Goal: Task Accomplishment & Management: Complete application form

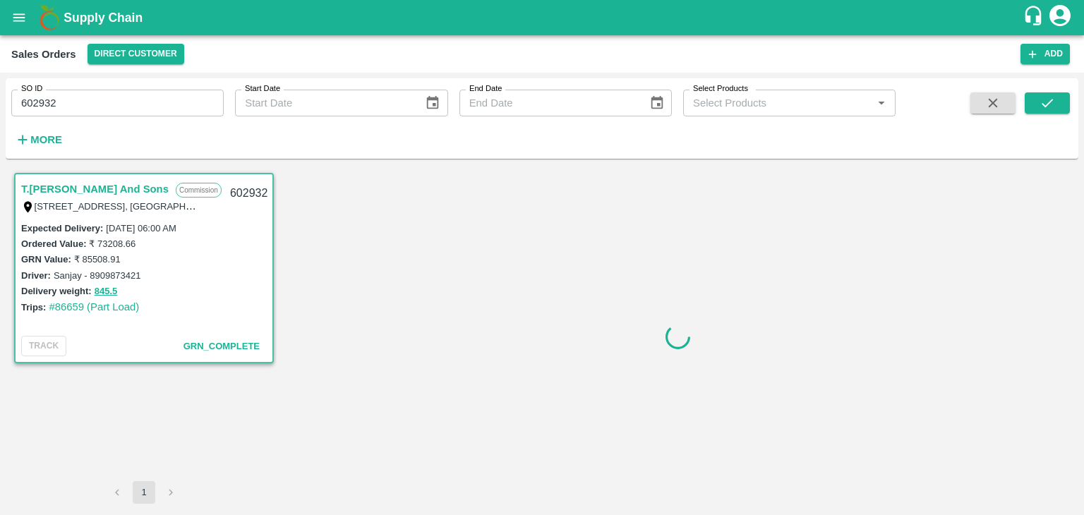
click at [1062, 23] on icon "account of current user" at bounding box center [1059, 15] width 21 height 21
click at [1004, 73] on li "Logout" at bounding box center [1026, 75] width 109 height 24
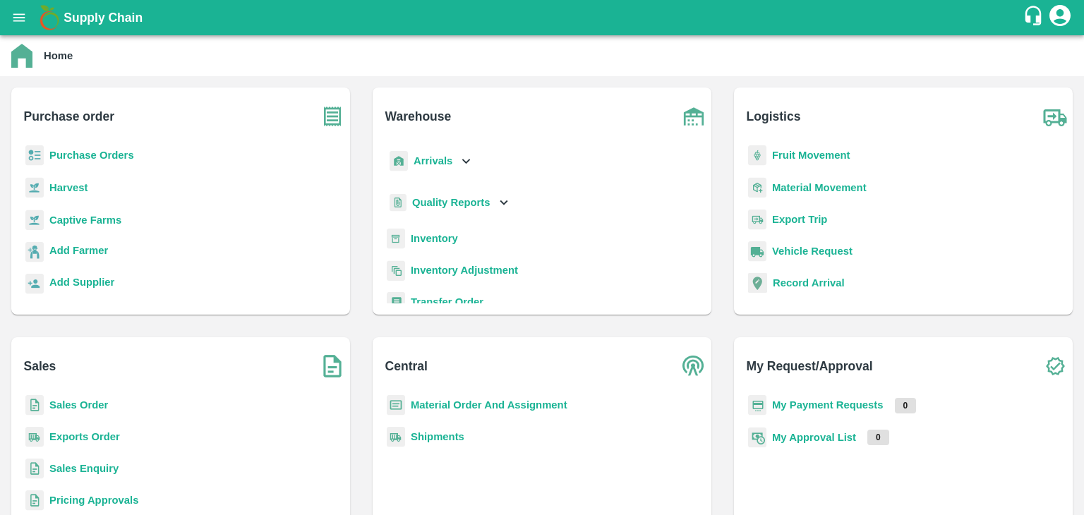
click at [71, 407] on b "Sales Order" at bounding box center [78, 404] width 59 height 11
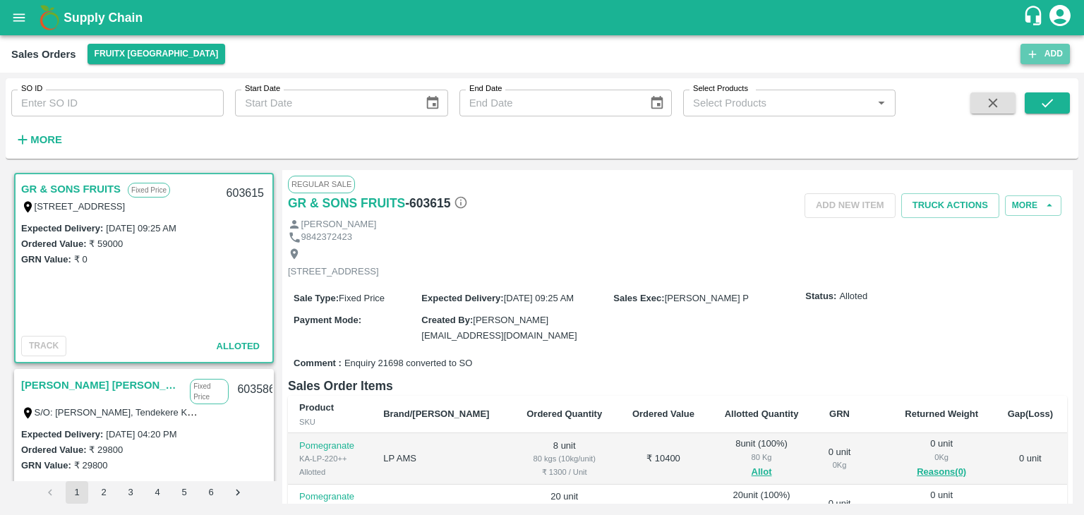
click at [1052, 54] on button "Add" at bounding box center [1045, 54] width 49 height 20
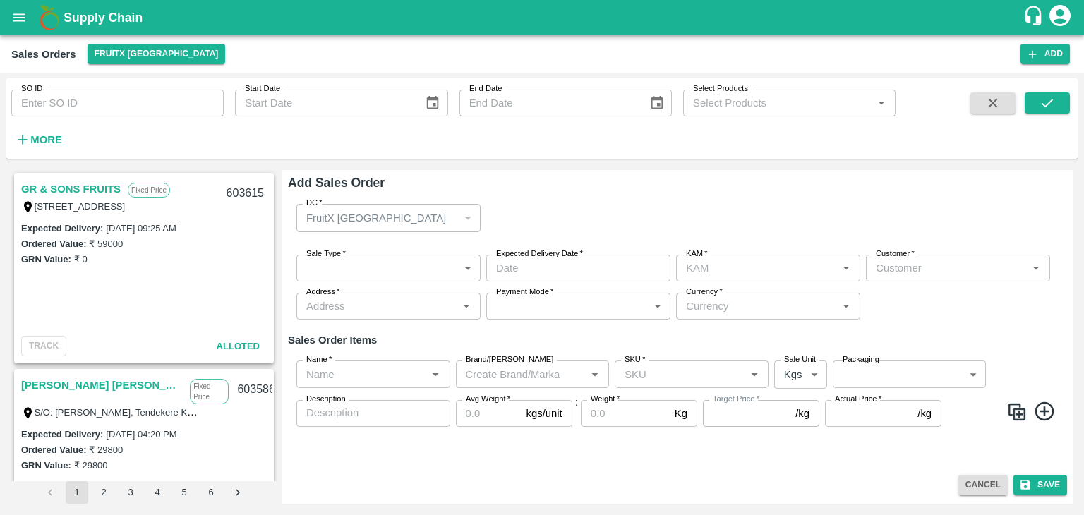
type input "[PERSON_NAME]"
click at [158, 56] on button "FruitX [GEOGRAPHIC_DATA]" at bounding box center [157, 54] width 138 height 20
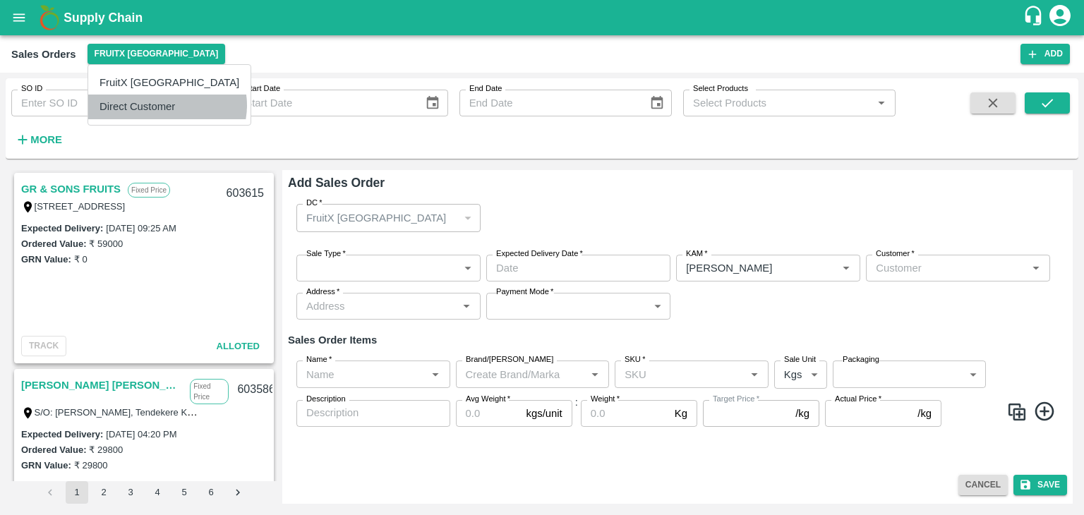
click at [167, 105] on li "Direct Customer" at bounding box center [169, 107] width 162 height 24
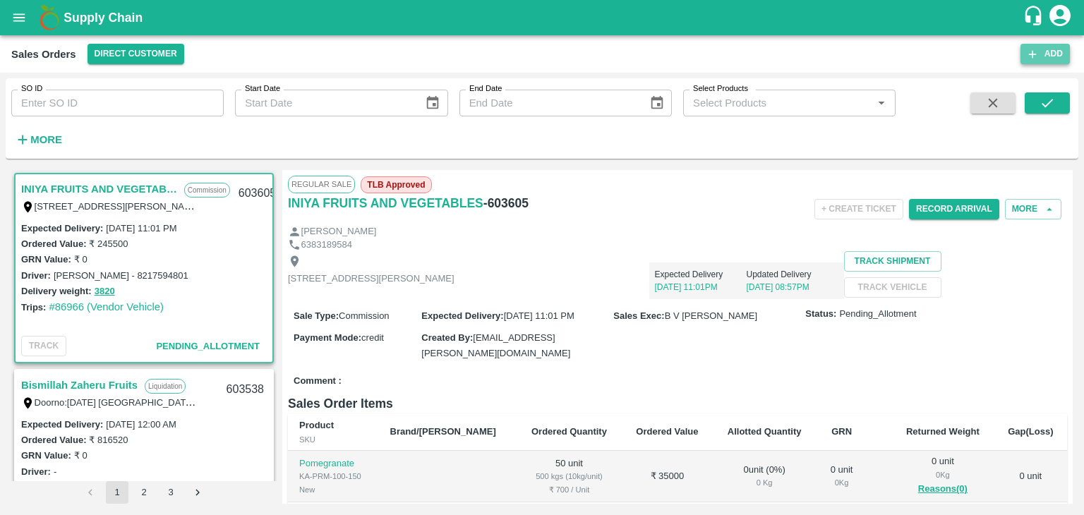
click at [1042, 60] on button "Add" at bounding box center [1045, 54] width 49 height 20
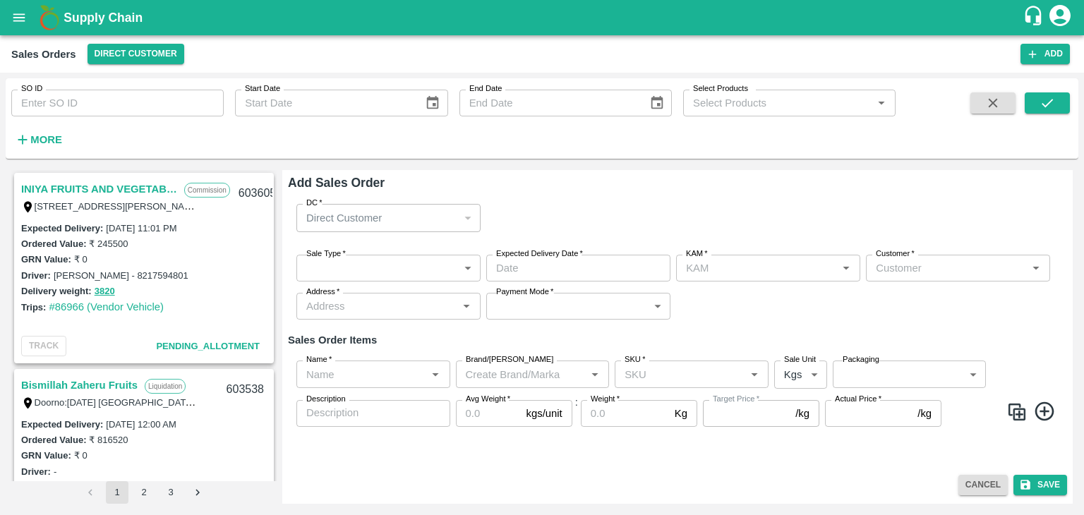
type input "[PERSON_NAME]"
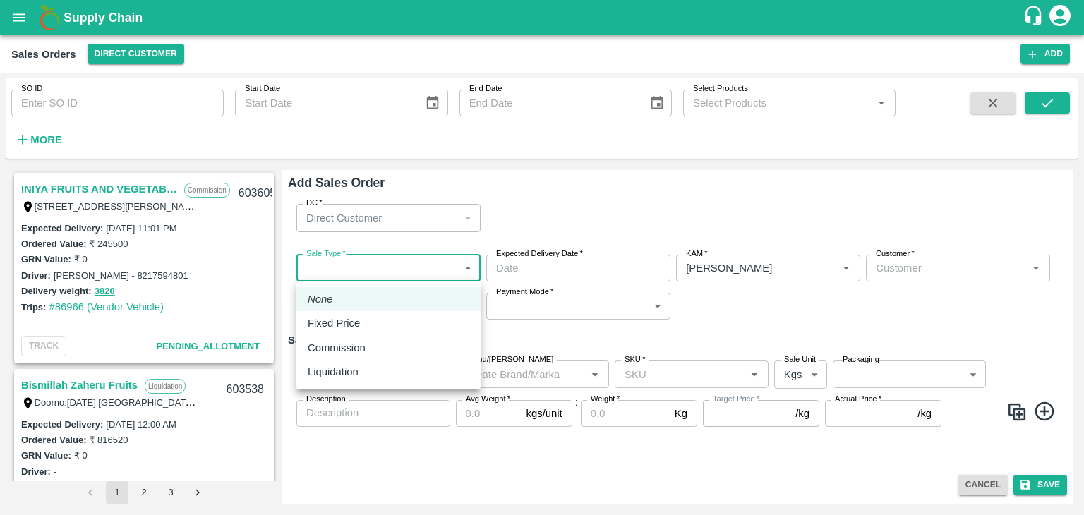
click at [358, 267] on body "Supply Chain Sales Orders Direct Customer Add SO ID SO ID Start Date Start Date…" at bounding box center [542, 257] width 1084 height 515
click at [366, 344] on div "Commission" at bounding box center [340, 348] width 65 height 16
type input "2"
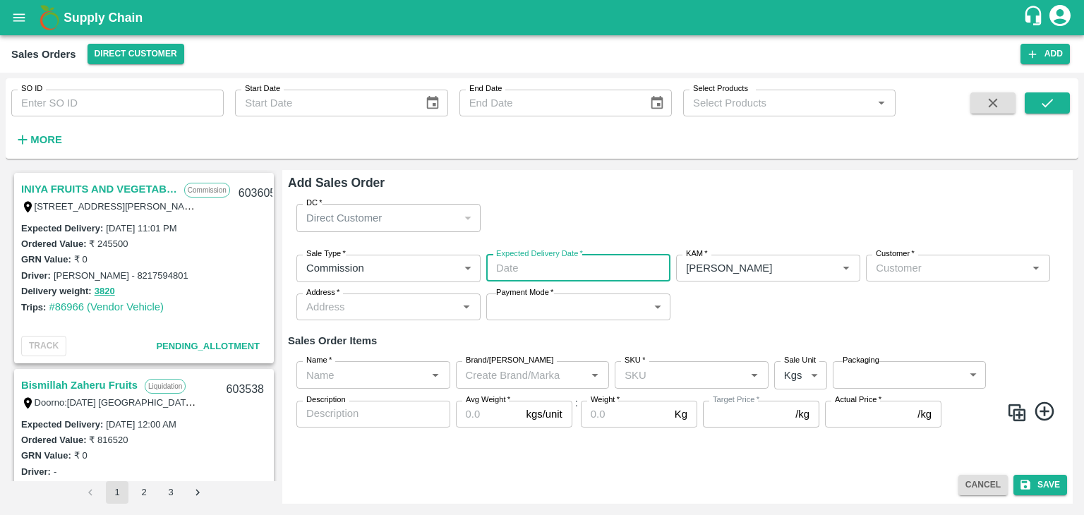
type input "DD/MM/YYYY hh:mm aa"
click at [539, 263] on input "DD/MM/YYYY hh:mm aa" at bounding box center [573, 268] width 174 height 27
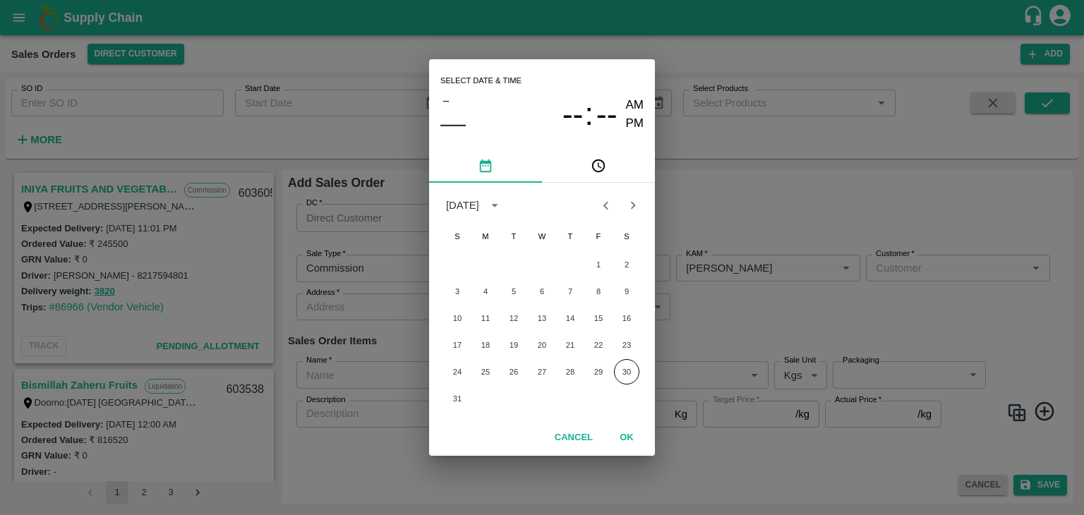
click at [634, 206] on icon "Next month" at bounding box center [633, 206] width 5 height 8
click at [597, 267] on button "5" at bounding box center [598, 264] width 25 height 25
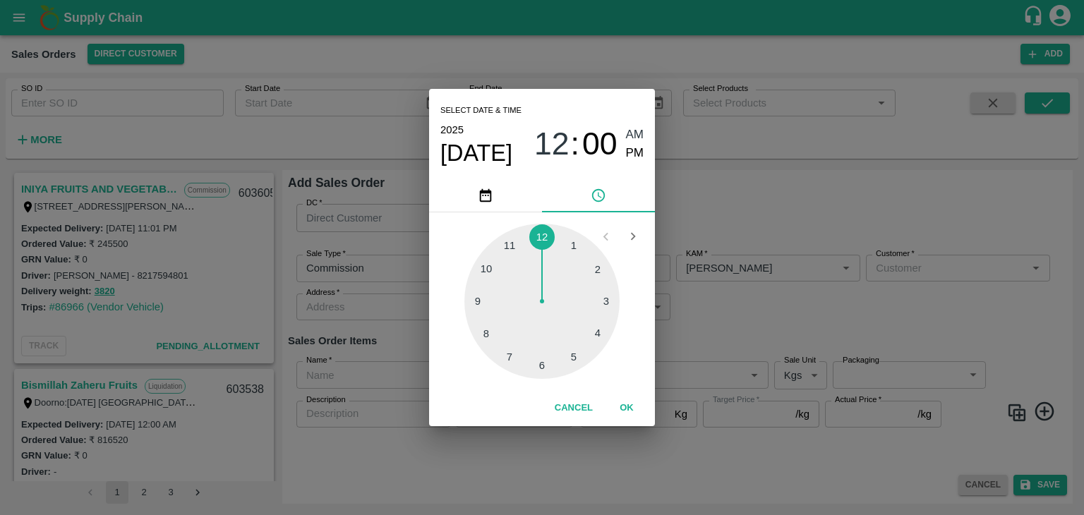
click at [538, 368] on div at bounding box center [541, 301] width 155 height 155
type input "[DATE] 06:00 AM"
click at [630, 133] on span "AM" at bounding box center [635, 135] width 18 height 19
click at [625, 410] on button "OK" at bounding box center [626, 408] width 45 height 25
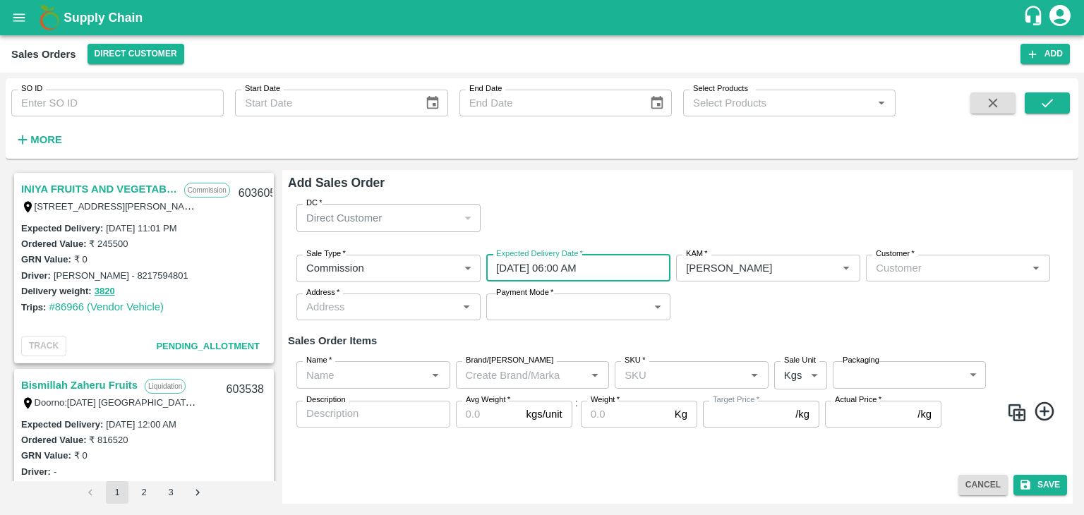
click at [914, 265] on input "Customer   *" at bounding box center [946, 268] width 152 height 18
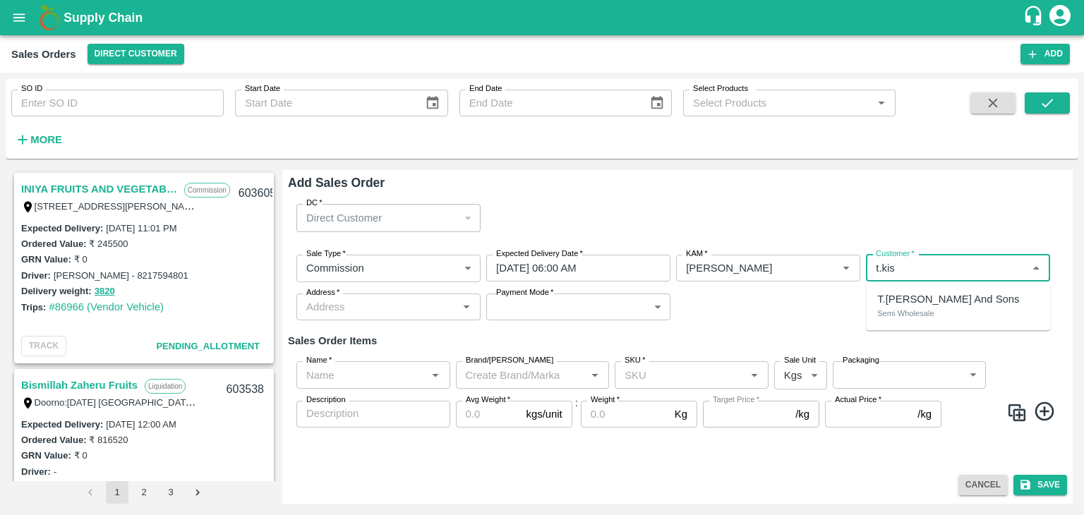
click at [920, 303] on p "T.[PERSON_NAME] And Sons" at bounding box center [948, 299] width 142 height 16
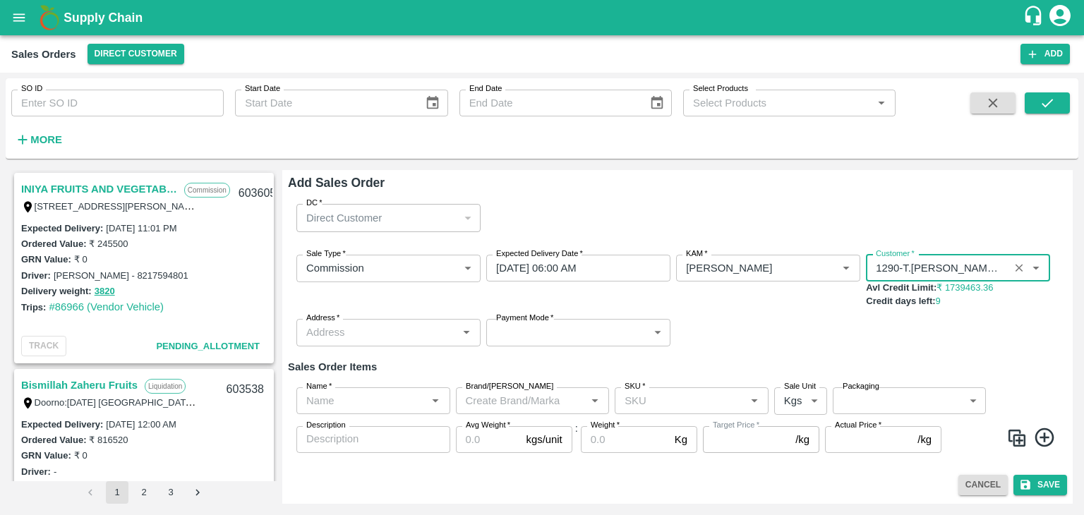
type input "1290-T.[PERSON_NAME] And Sons"
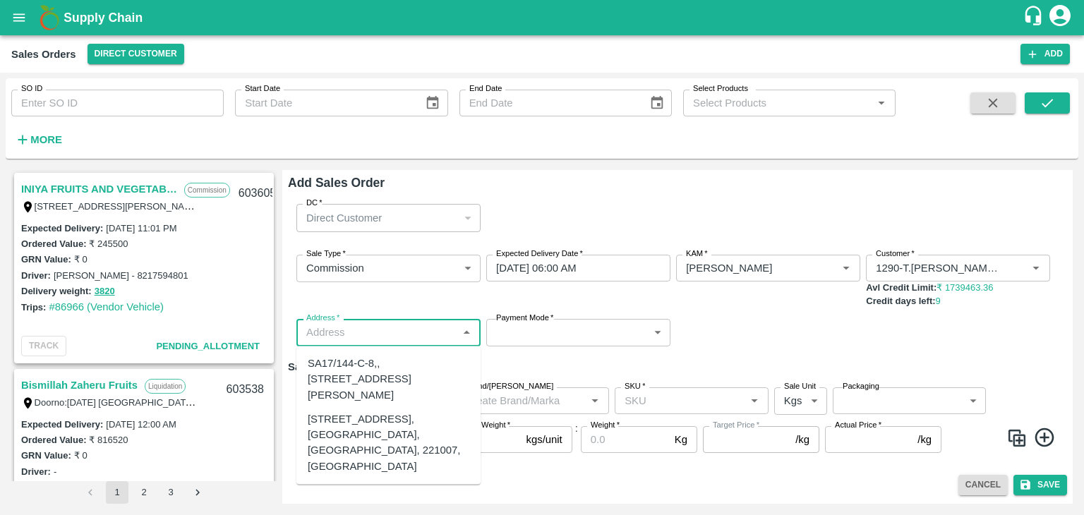
click at [371, 332] on input "Address   *" at bounding box center [377, 332] width 152 height 18
click at [355, 452] on div "[STREET_ADDRESS], [GEOGRAPHIC_DATA], [GEOGRAPHIC_DATA], 221007, [GEOGRAPHIC_DAT…" at bounding box center [389, 442] width 162 height 63
type input "[STREET_ADDRESS], [GEOGRAPHIC_DATA], [GEOGRAPHIC_DATA], 221007, [GEOGRAPHIC_DAT…"
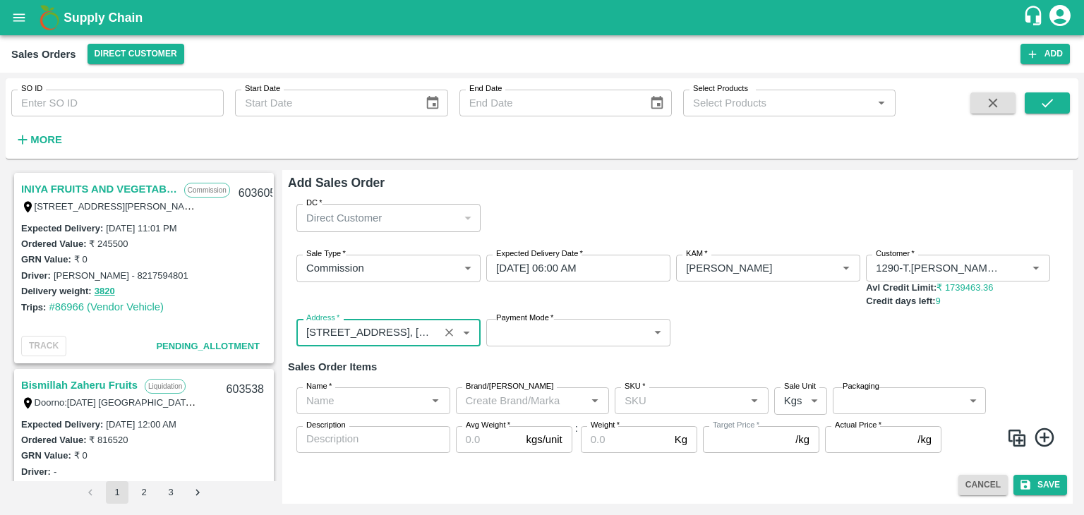
click at [505, 333] on body "Supply Chain Sales Orders Direct Customer Add SO ID SO ID Start Date Start Date…" at bounding box center [542, 257] width 1084 height 515
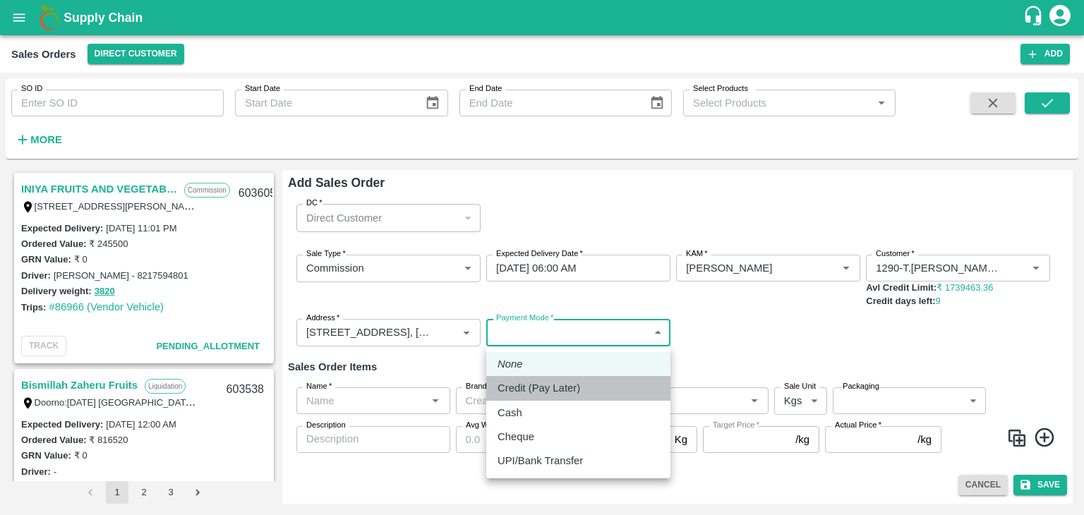
click at [534, 390] on p "Credit (Pay Later)" at bounding box center [539, 388] width 83 height 16
type input "credit"
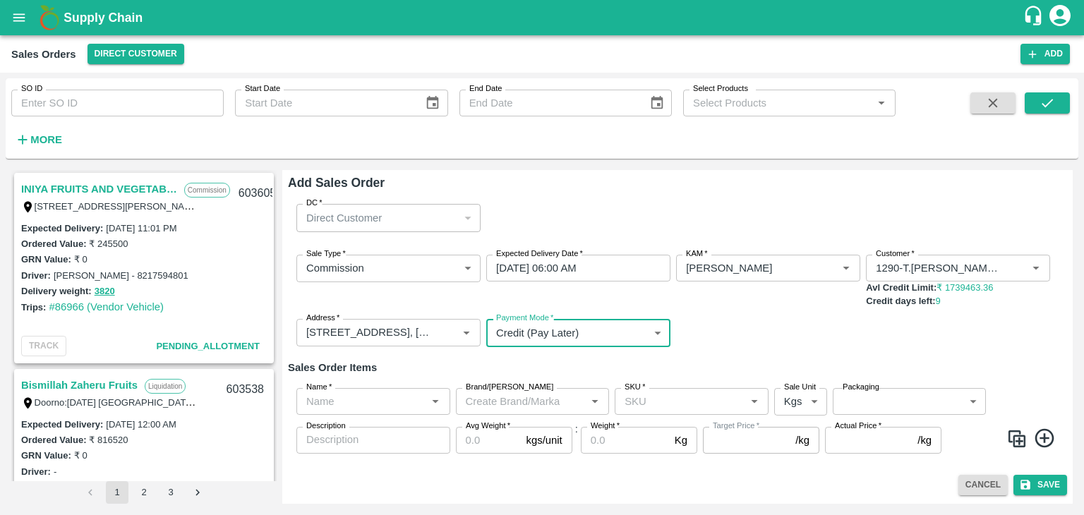
click at [392, 407] on input "Name   *" at bounding box center [362, 401] width 122 height 18
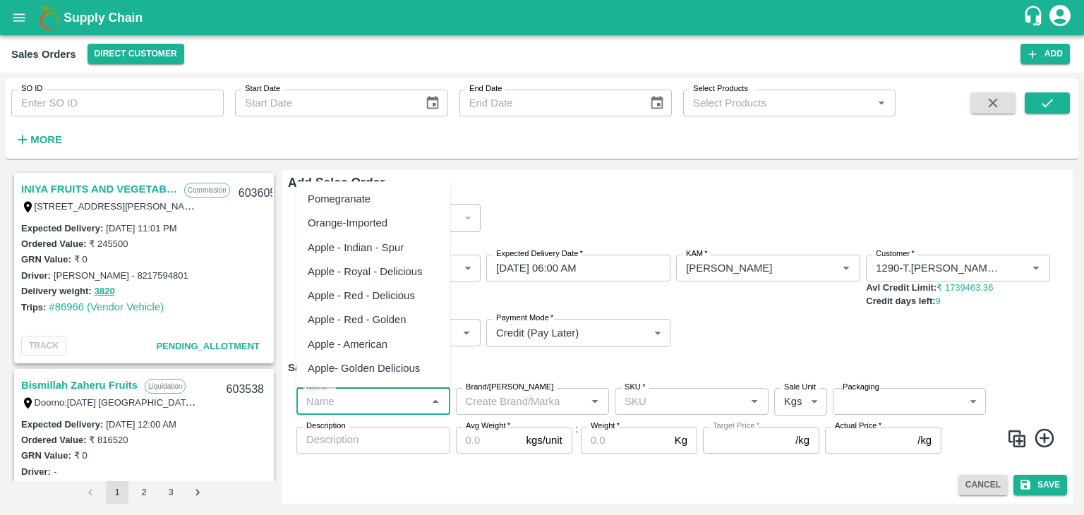
click at [357, 194] on div "Pomegranate" at bounding box center [339, 199] width 63 height 16
type input "Pomegranate"
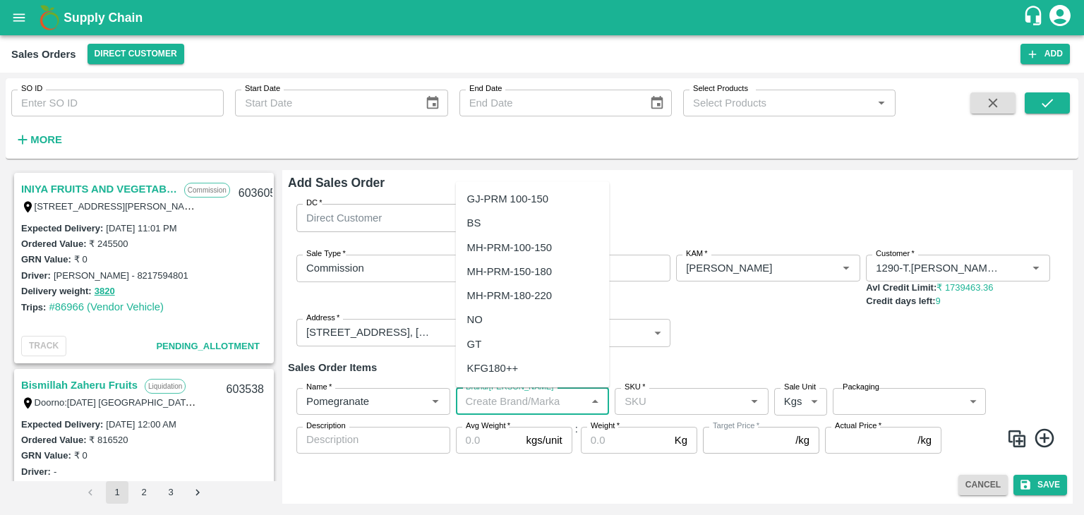
click at [514, 402] on input "Brand/[PERSON_NAME]" at bounding box center [521, 401] width 122 height 18
click at [478, 294] on div "TS" at bounding box center [473, 297] width 13 height 16
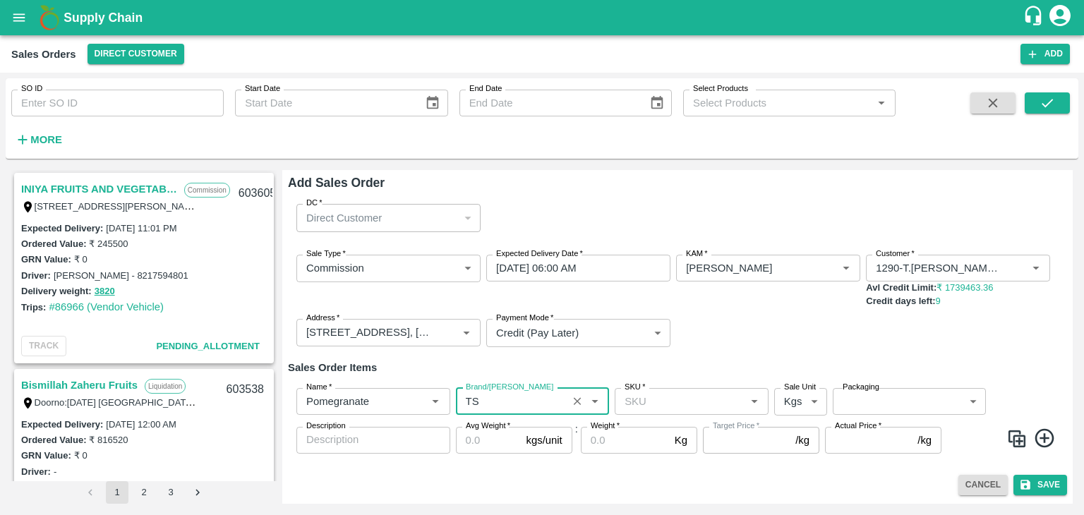
type input "TS"
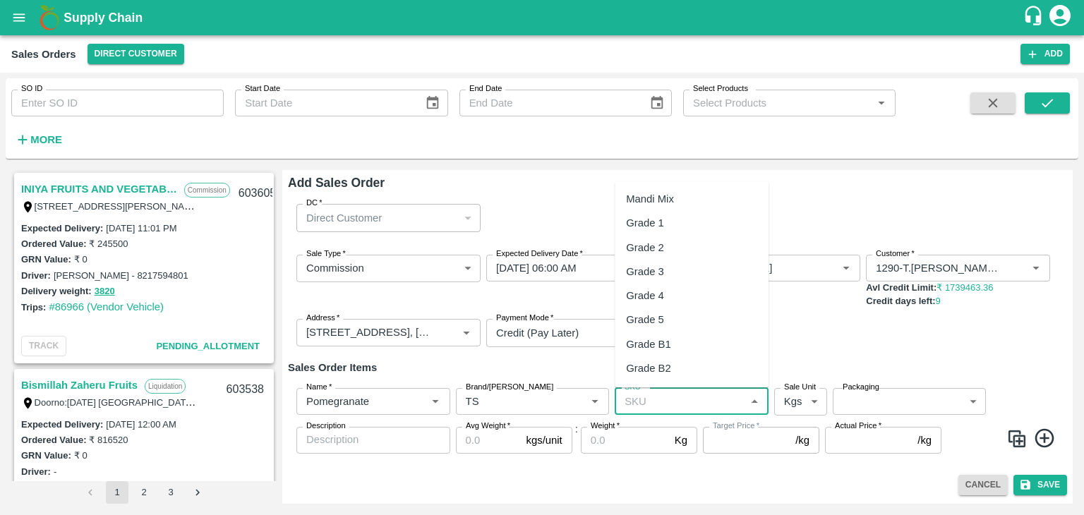
click at [650, 402] on input "SKU   *" at bounding box center [680, 401] width 122 height 18
click at [630, 398] on input "SKU   *" at bounding box center [680, 401] width 122 height 18
click at [672, 366] on div "MH-PRM-250-300" at bounding box center [668, 369] width 85 height 16
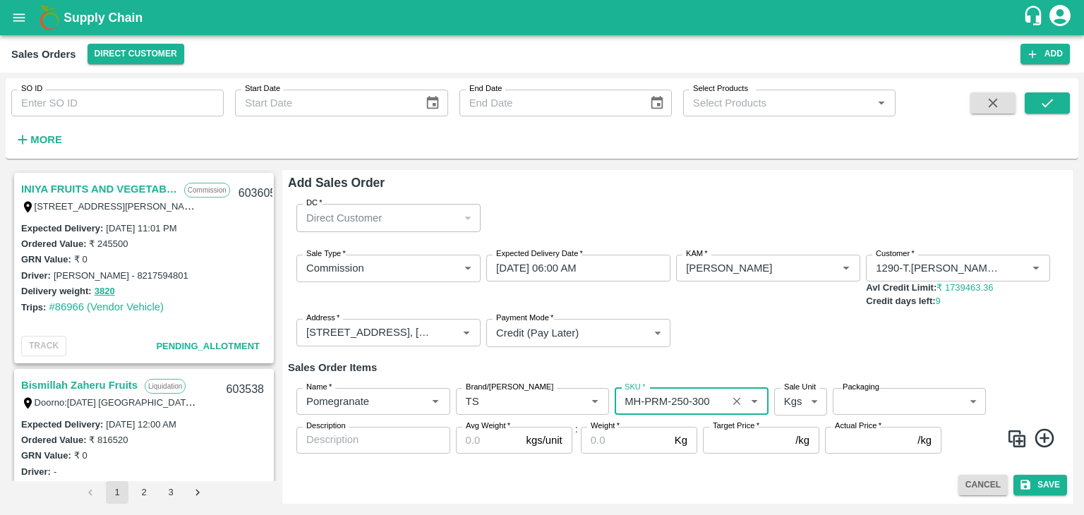
type input "MH-PRM-250-300"
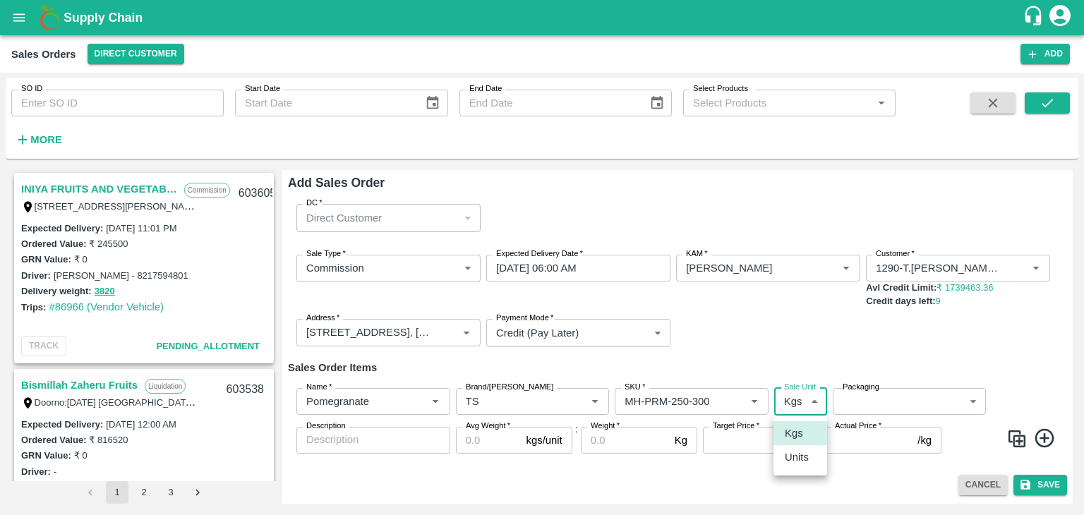
click at [810, 404] on body "Supply Chain Sales Orders Direct Customer Add SO ID SO ID Start Date Start Date…" at bounding box center [542, 257] width 1084 height 515
click at [805, 463] on p "Units" at bounding box center [797, 458] width 24 height 16
type input "2"
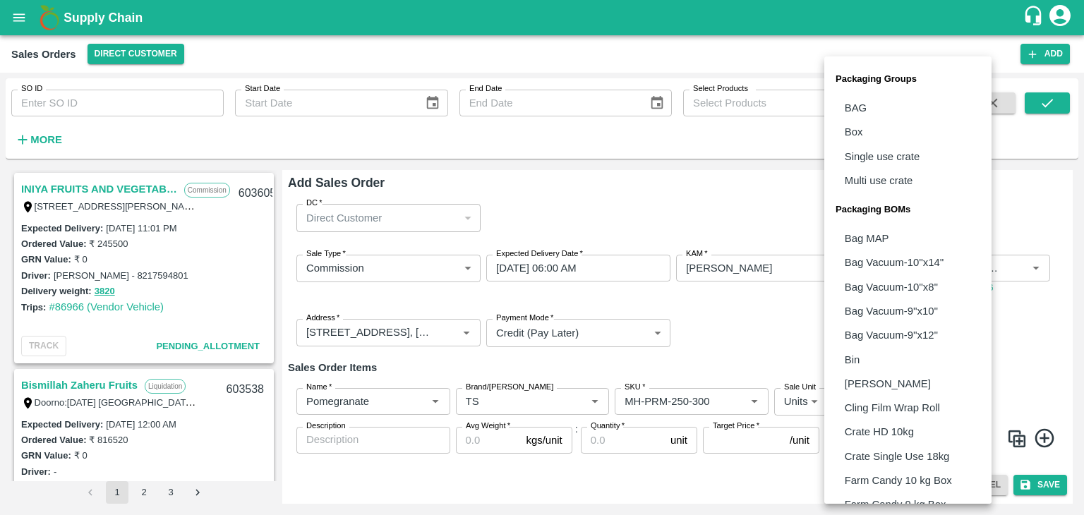
click at [892, 399] on body "Supply Chain Sales Orders Direct Customer Add SO ID SO ID Start Date Start Date…" at bounding box center [542, 257] width 1084 height 515
click at [853, 131] on p "Box" at bounding box center [854, 132] width 18 height 16
type input "GRP/1"
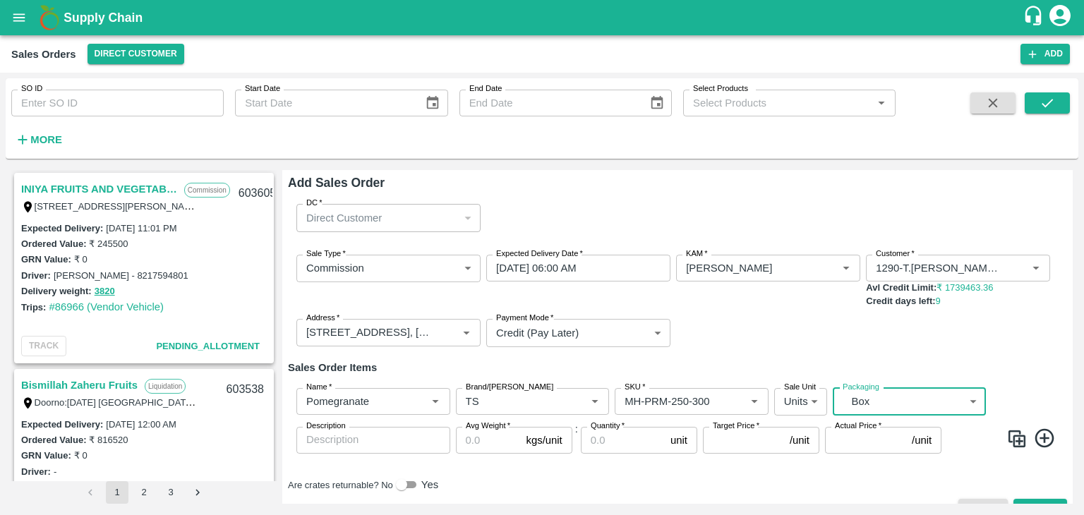
scroll to position [25, 0]
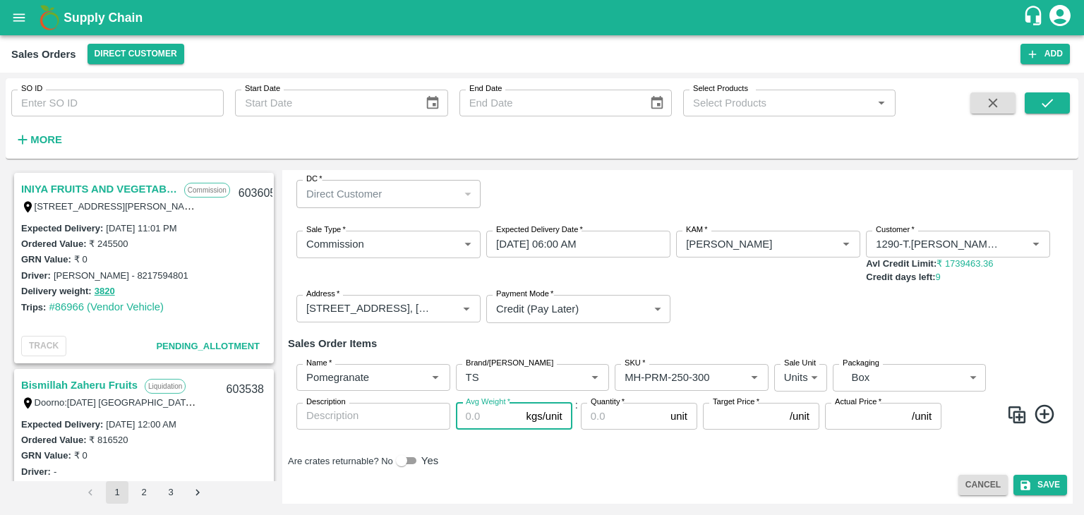
click at [475, 416] on input "Avg Weight   *" at bounding box center [488, 416] width 65 height 27
type input "9.5"
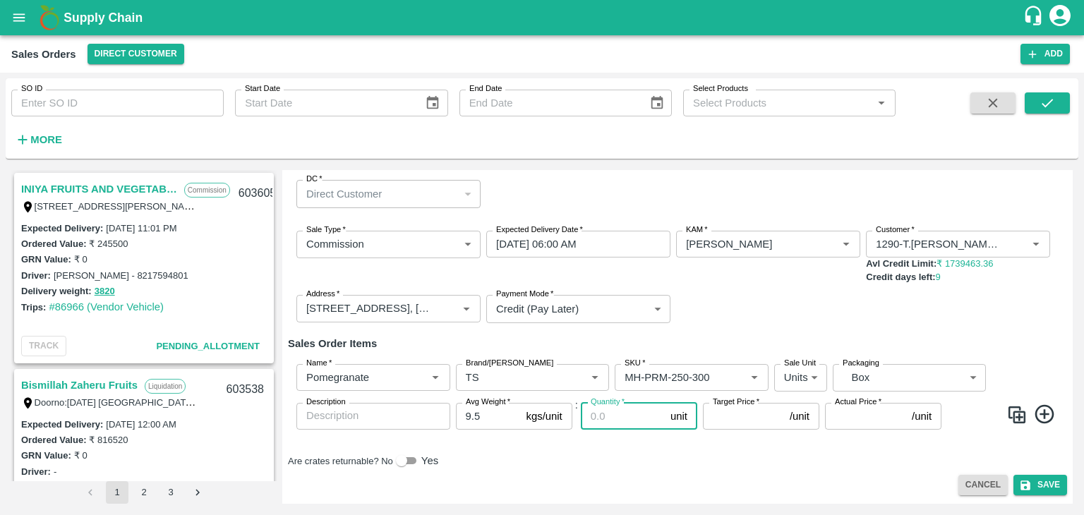
click at [627, 416] on input "Quantity   *" at bounding box center [623, 416] width 84 height 27
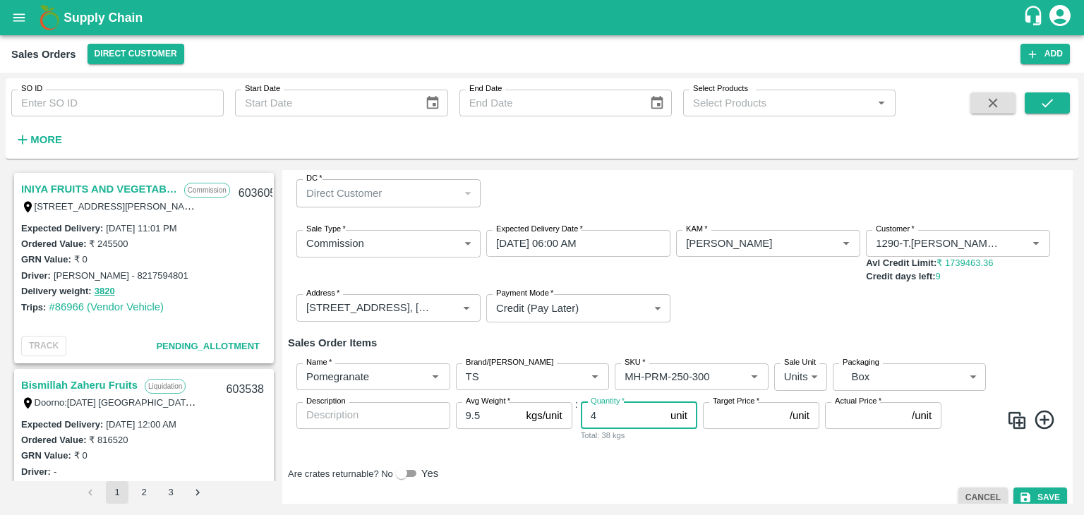
type input "4"
click at [734, 426] on input "Target Price   *" at bounding box center [743, 415] width 81 height 27
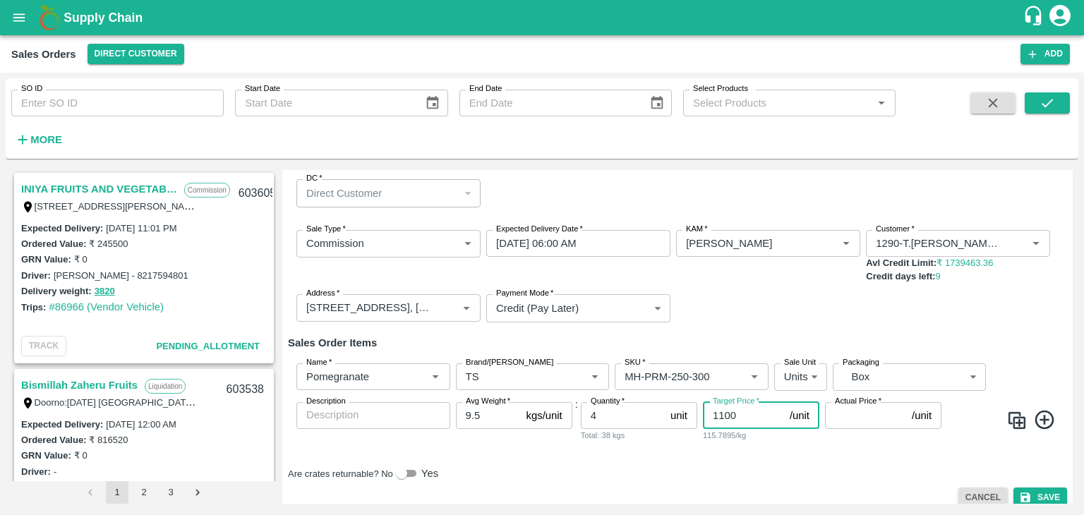
type input "1100"
click at [836, 419] on input "Actual Price   *" at bounding box center [865, 415] width 81 height 27
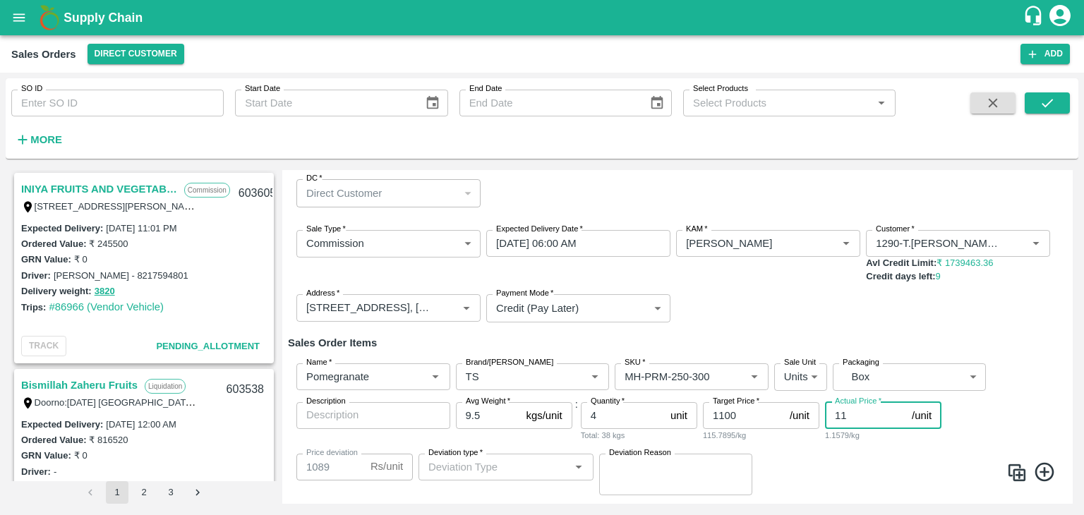
type input "110"
type input "990"
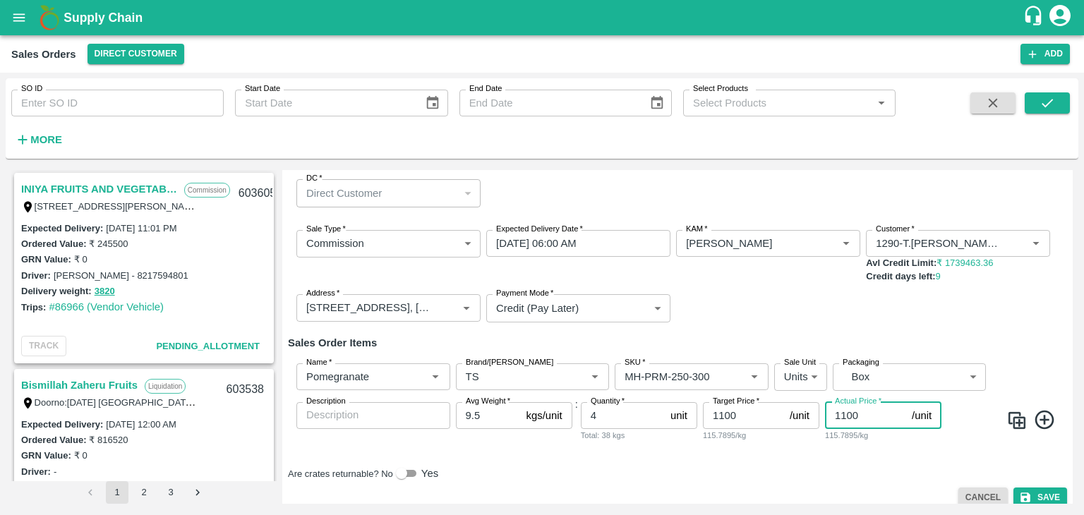
type input "1100"
click at [1042, 426] on icon at bounding box center [1044, 420] width 23 height 23
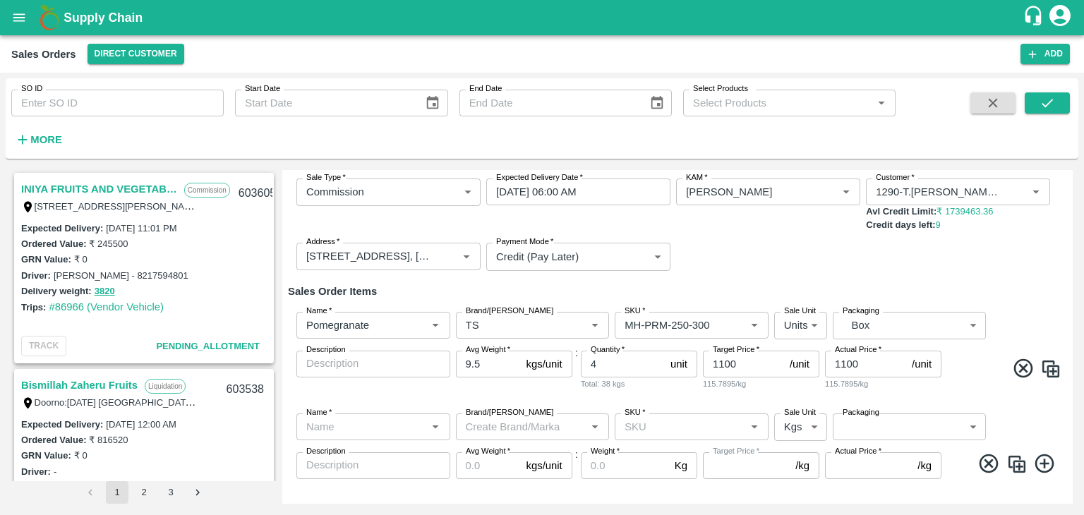
scroll to position [126, 0]
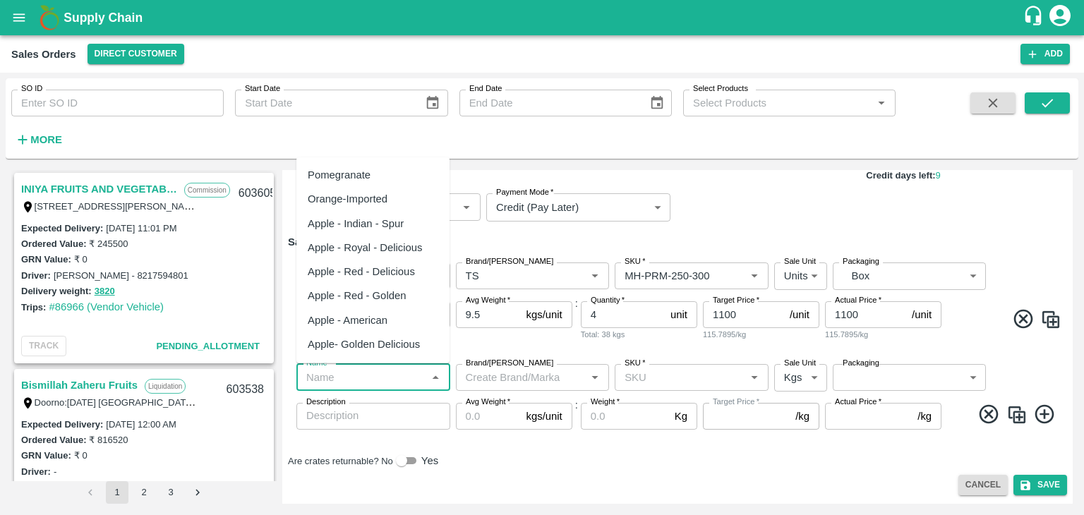
click at [350, 380] on input "Name   *" at bounding box center [362, 377] width 122 height 18
click at [347, 179] on div "Pomegranate" at bounding box center [339, 175] width 63 height 16
type input "Pomegranate"
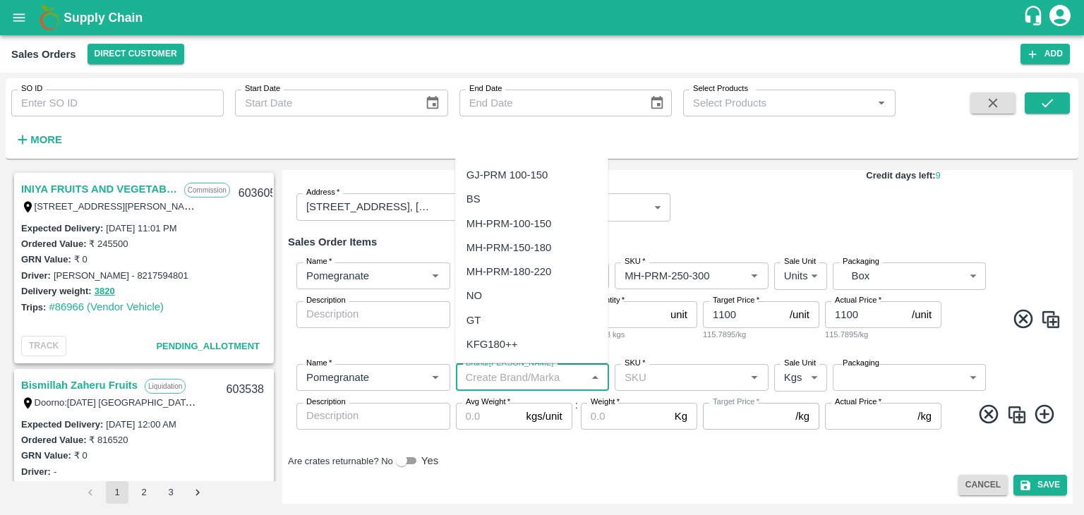
click at [499, 376] on input "Brand/[PERSON_NAME]" at bounding box center [521, 377] width 122 height 18
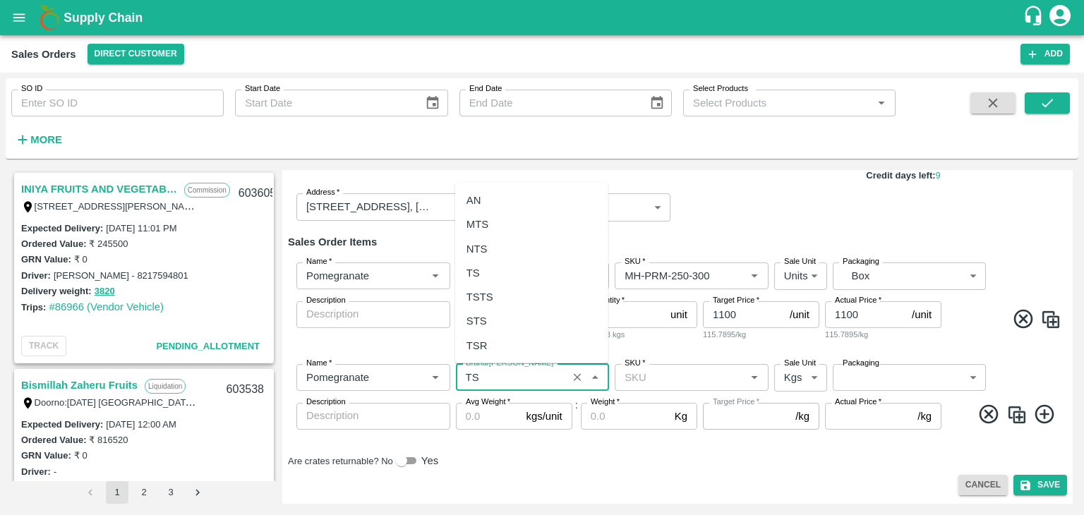
click at [478, 279] on div "TS" at bounding box center [472, 273] width 13 height 16
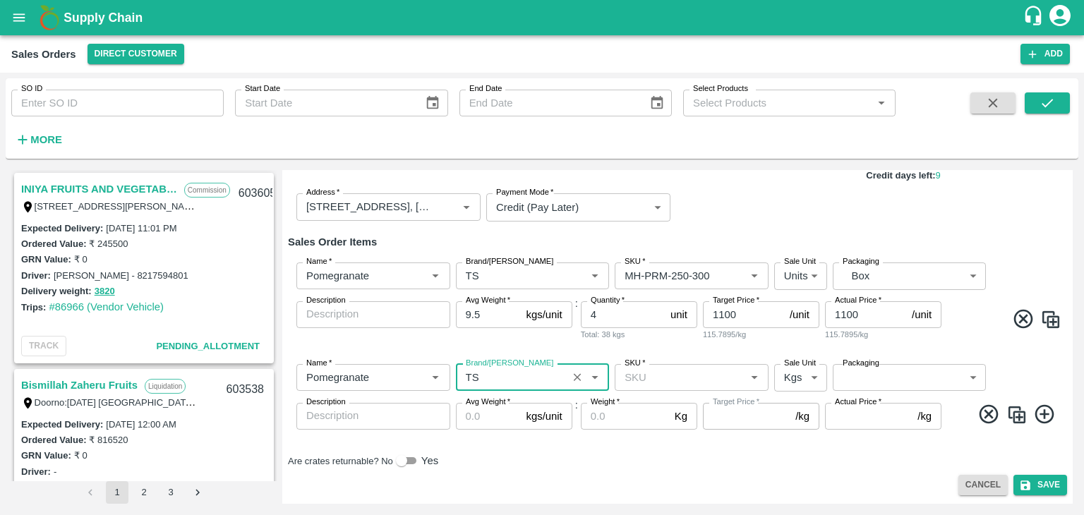
type input "TS"
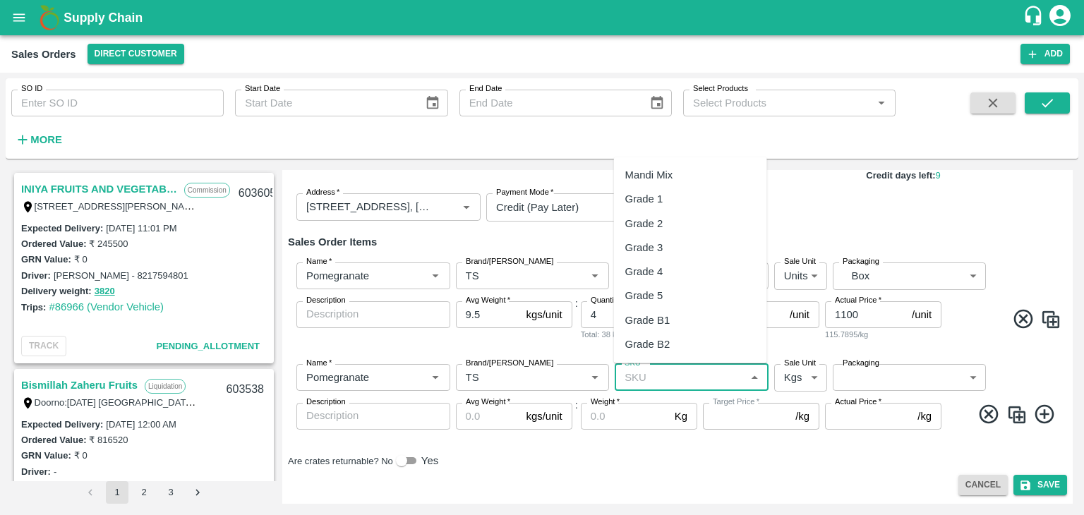
click at [634, 382] on input "SKU   *" at bounding box center [680, 377] width 122 height 18
click at [669, 320] on div "MH-PRM-220-250" at bounding box center [667, 320] width 85 height 16
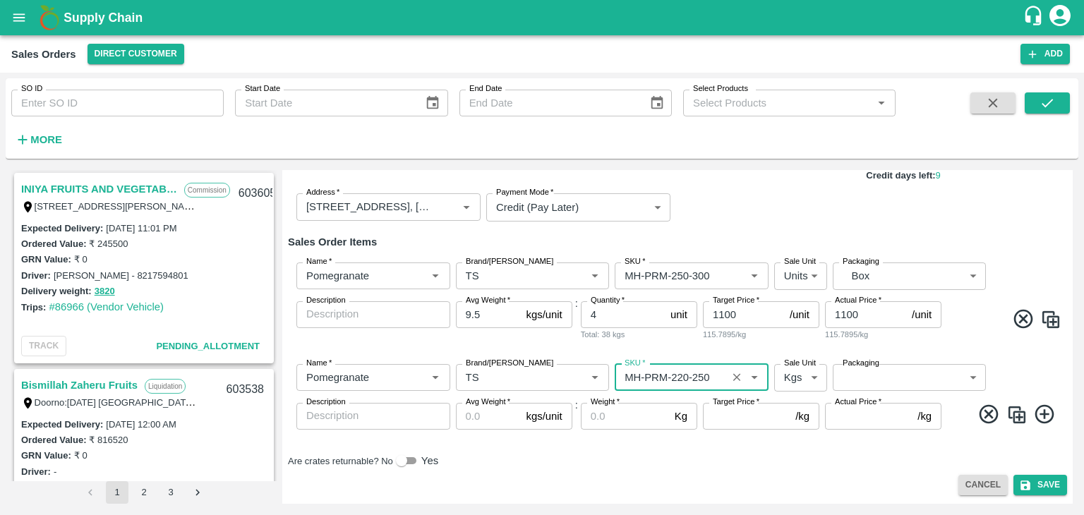
type input "MH-PRM-220-250"
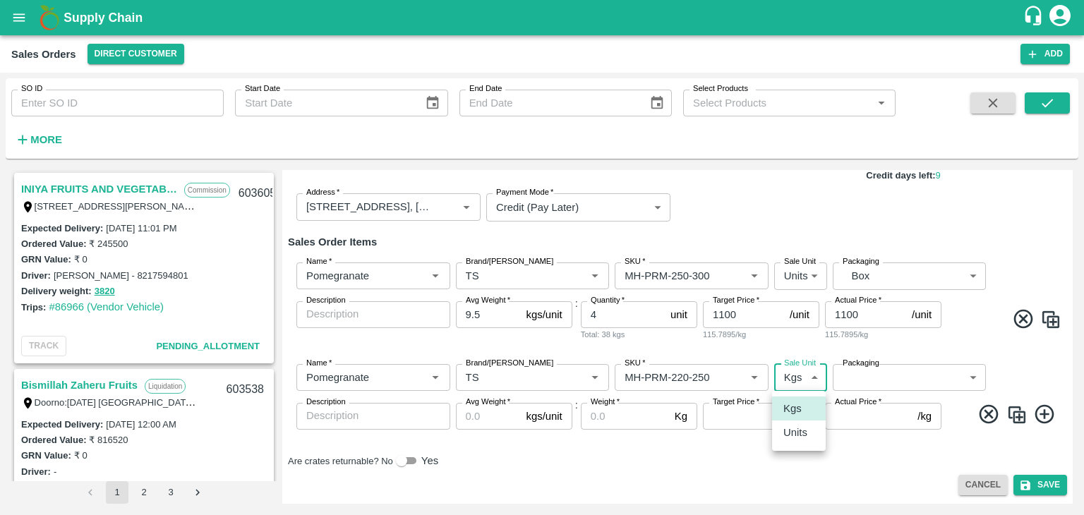
click at [810, 377] on body "Supply Chain Sales Orders Direct Customer Add SO ID SO ID Start Date Start Date…" at bounding box center [542, 257] width 1084 height 515
click at [799, 435] on p "Units" at bounding box center [795, 433] width 24 height 16
type input "2"
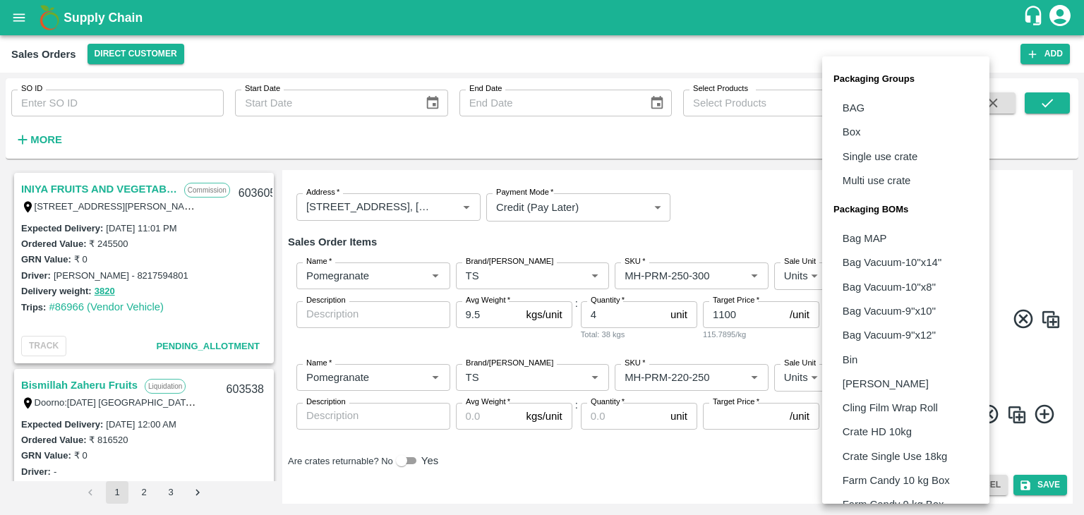
click at [857, 384] on body "Supply Chain Sales Orders Direct Customer Add SO ID SO ID Start Date Start Date…" at bounding box center [542, 257] width 1084 height 515
click at [853, 137] on p "Box" at bounding box center [852, 132] width 18 height 16
type input "GRP/1"
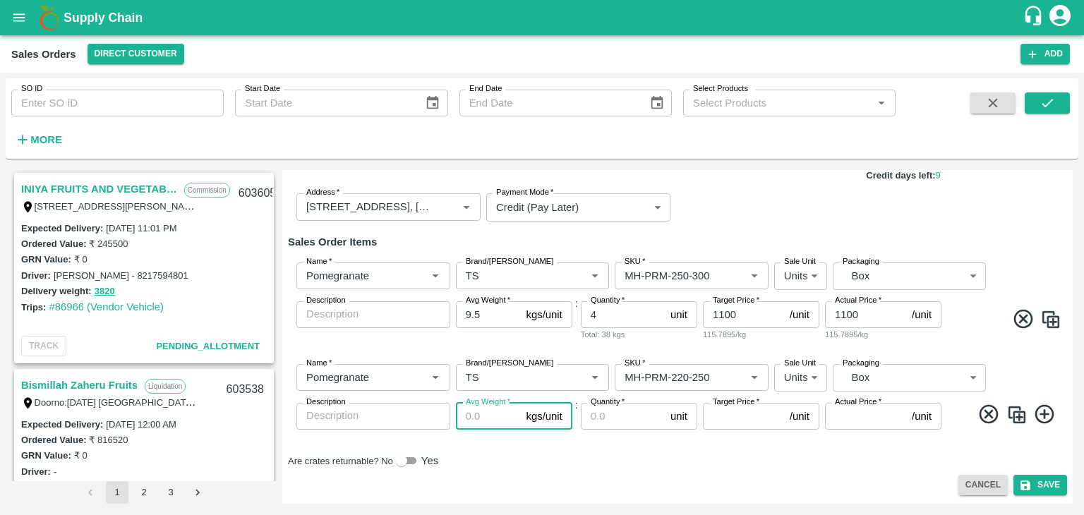
click at [474, 414] on input "Avg Weight   *" at bounding box center [488, 416] width 65 height 27
type input "9.5"
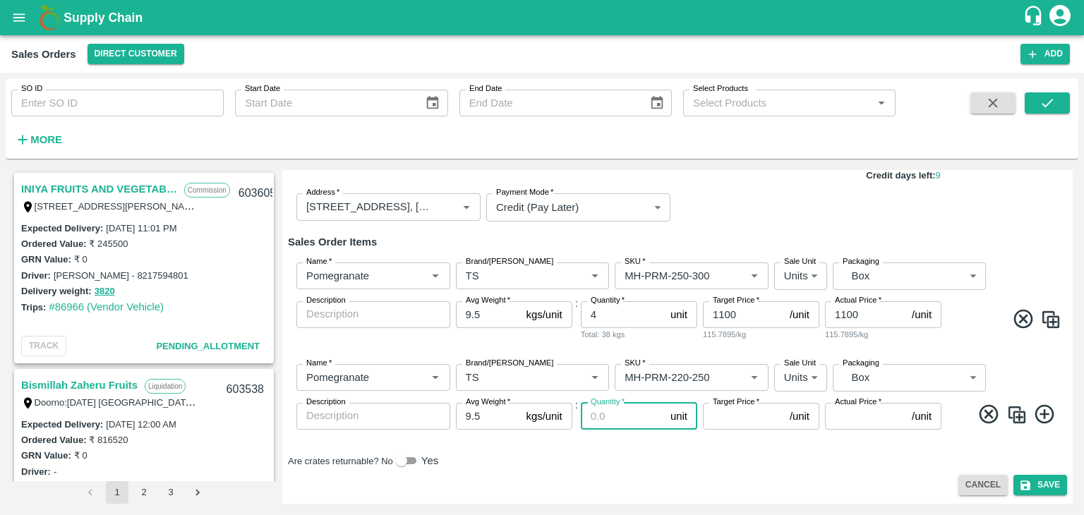
click at [614, 418] on input "Quantity   *" at bounding box center [623, 416] width 84 height 27
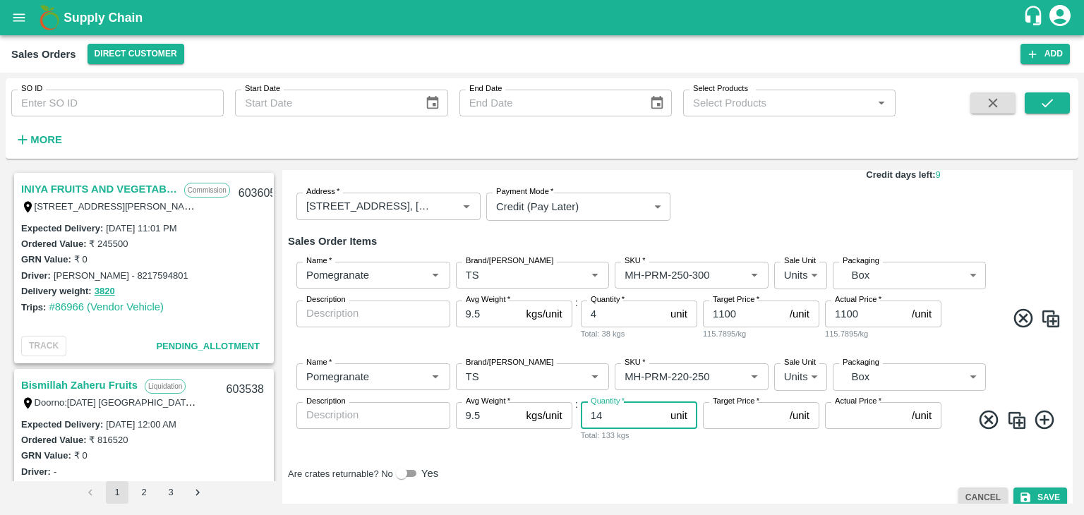
type input "14"
click at [733, 413] on input "Target Price   *" at bounding box center [743, 415] width 81 height 27
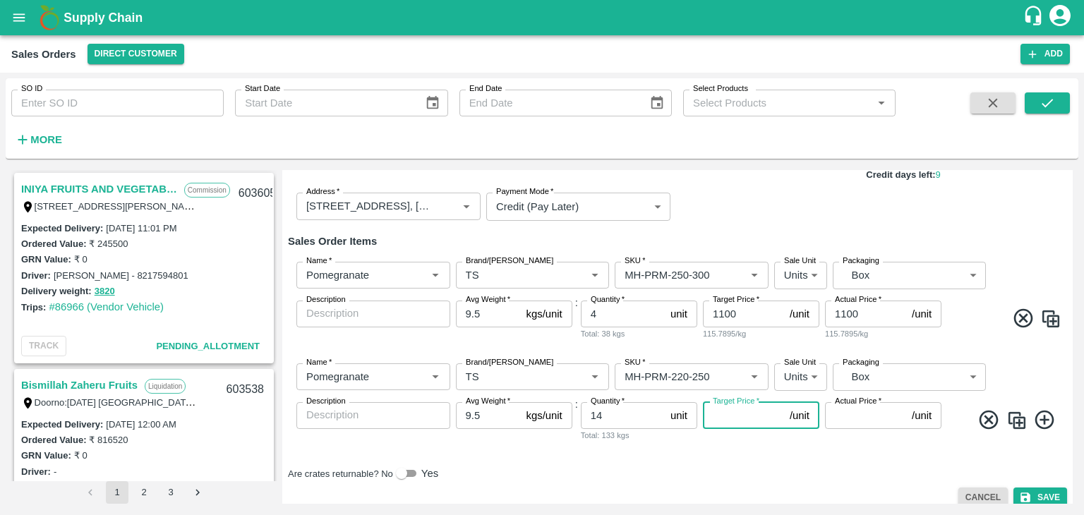
click at [722, 417] on input "Target Price   *" at bounding box center [743, 415] width 81 height 27
type input "1100"
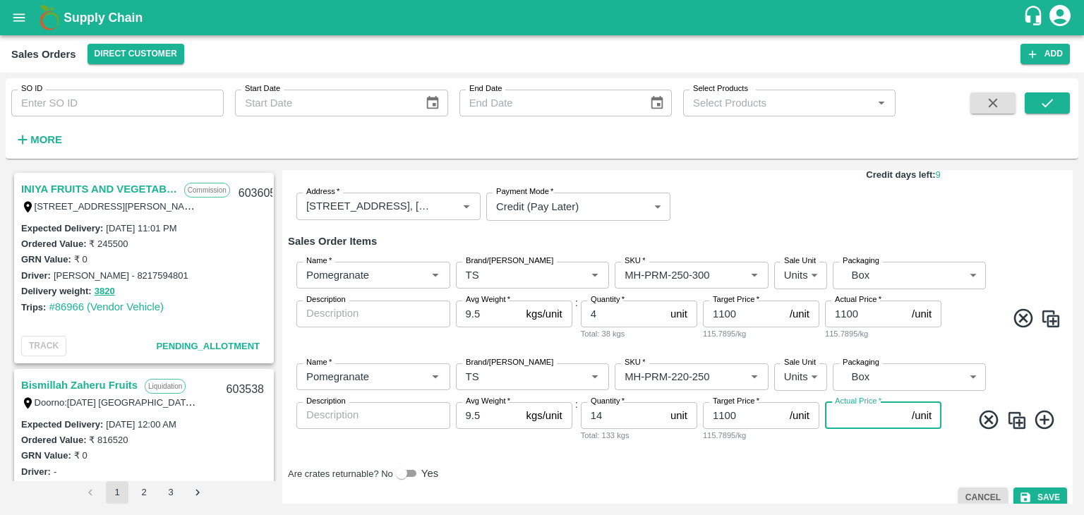
click at [841, 420] on input "Actual Price   *" at bounding box center [865, 415] width 81 height 27
type input "1100"
click at [1042, 419] on icon at bounding box center [1044, 420] width 19 height 19
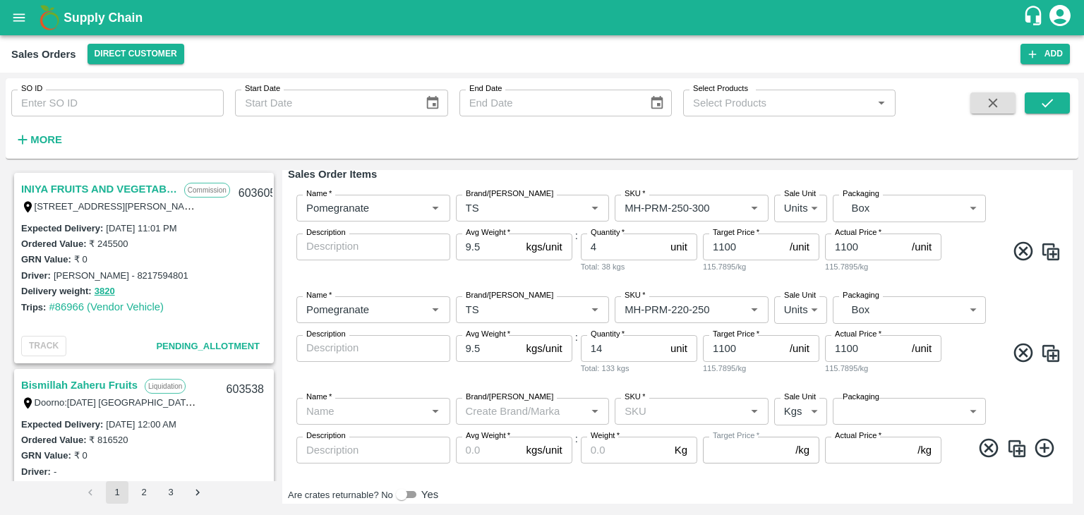
scroll to position [228, 0]
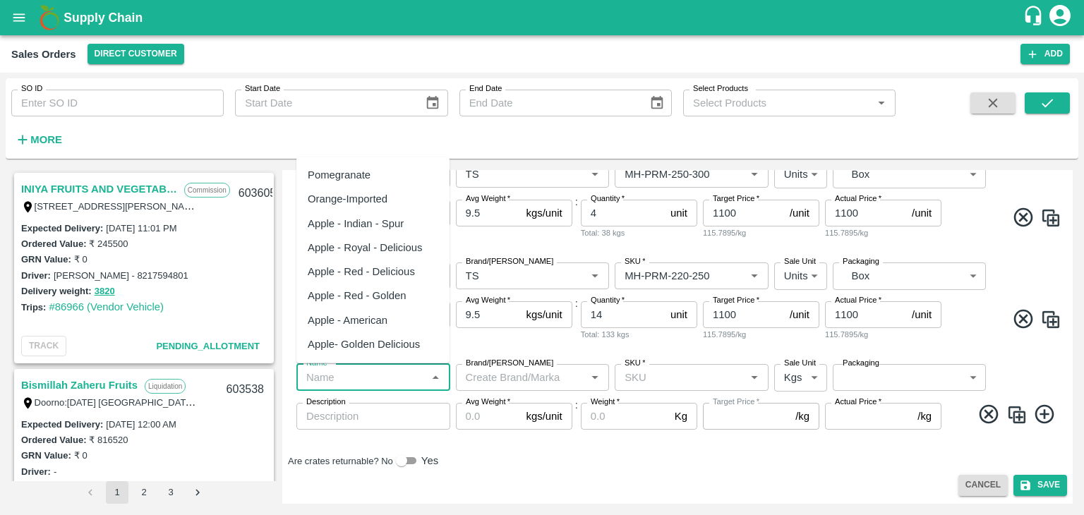
click at [357, 375] on input "Name   *" at bounding box center [362, 377] width 122 height 18
click at [351, 181] on div "Pomegranate" at bounding box center [339, 175] width 63 height 16
type input "Pomegranate"
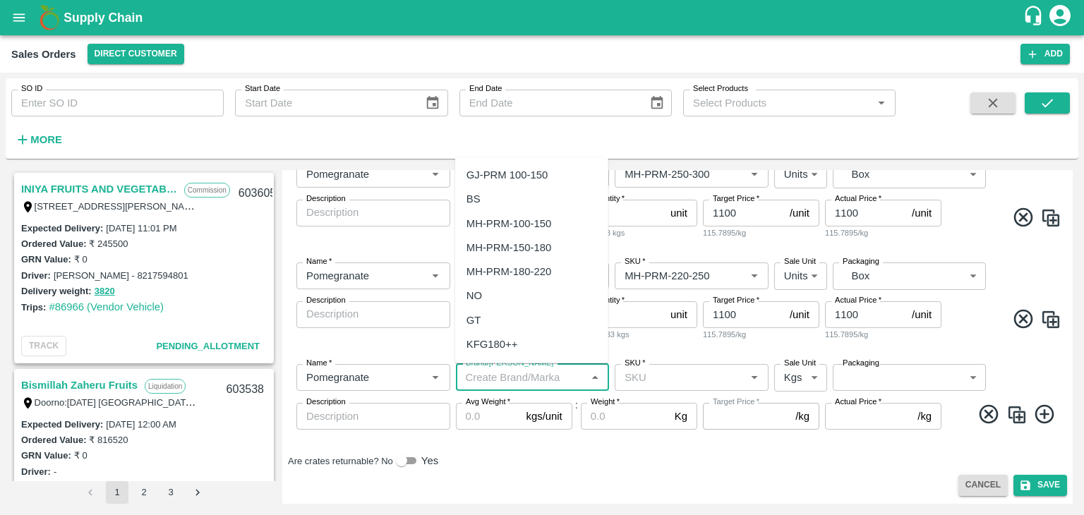
click at [483, 373] on input "Brand/[PERSON_NAME]" at bounding box center [521, 377] width 122 height 18
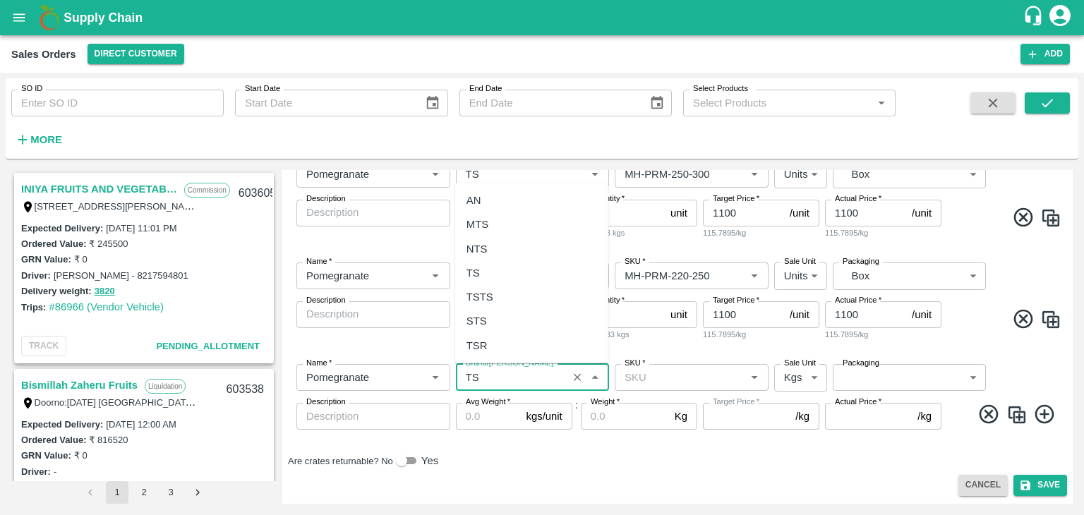
click at [475, 270] on div "TS" at bounding box center [472, 273] width 13 height 16
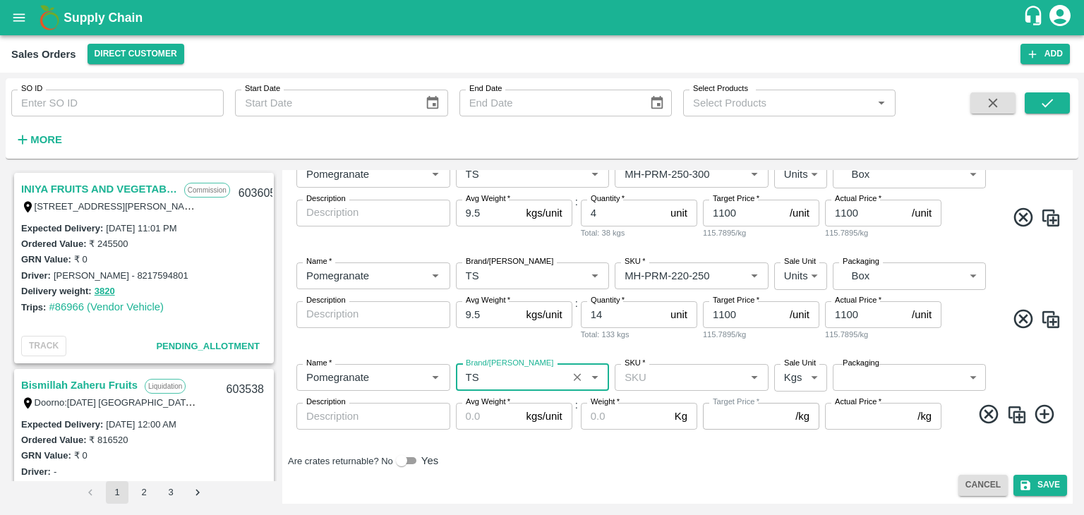
type input "TS"
click at [640, 378] on input "SKU   *" at bounding box center [680, 377] width 122 height 18
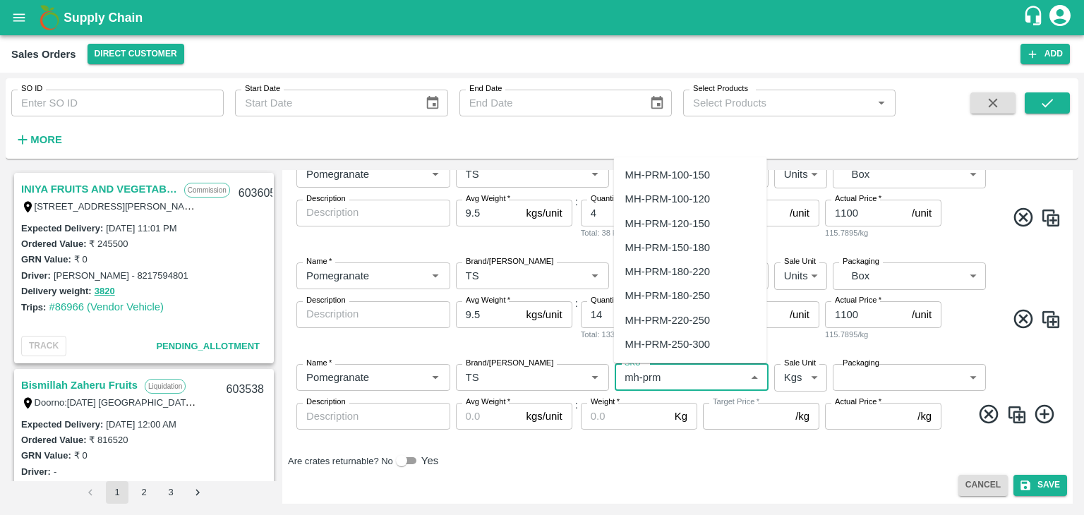
click at [658, 221] on div "MH-PRM-120-150" at bounding box center [667, 223] width 85 height 16
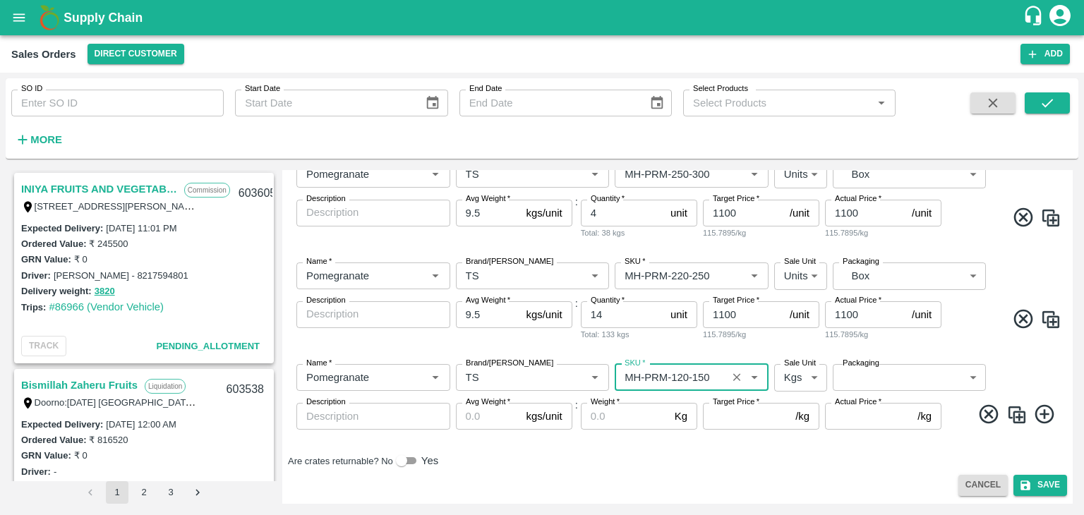
type input "MH-PRM-120-150"
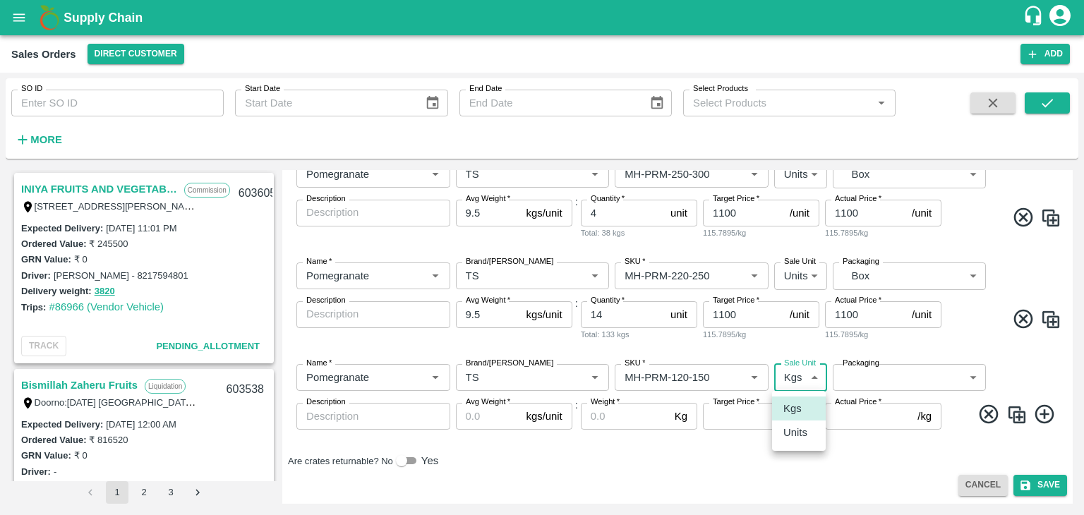
click at [799, 373] on body "Supply Chain Sales Orders Direct Customer Add SO ID SO ID Start Date Start Date…" at bounding box center [542, 257] width 1084 height 515
click at [801, 437] on p "Units" at bounding box center [795, 433] width 24 height 16
type input "2"
click at [865, 371] on body "Supply Chain Sales Orders Direct Customer Add SO ID SO ID Start Date Start Date…" at bounding box center [542, 257] width 1084 height 515
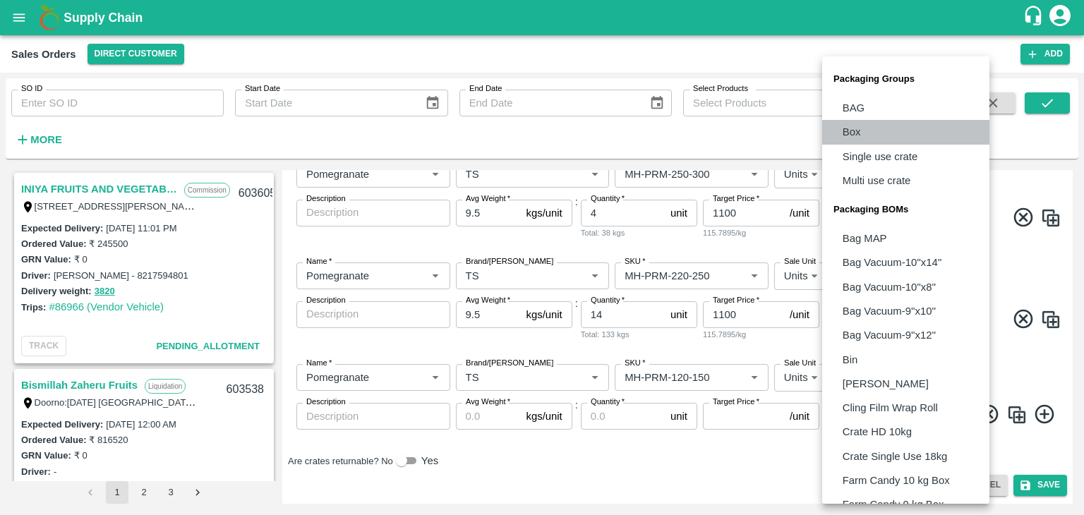
click at [850, 133] on p "Box" at bounding box center [852, 132] width 18 height 16
type input "GRP/1"
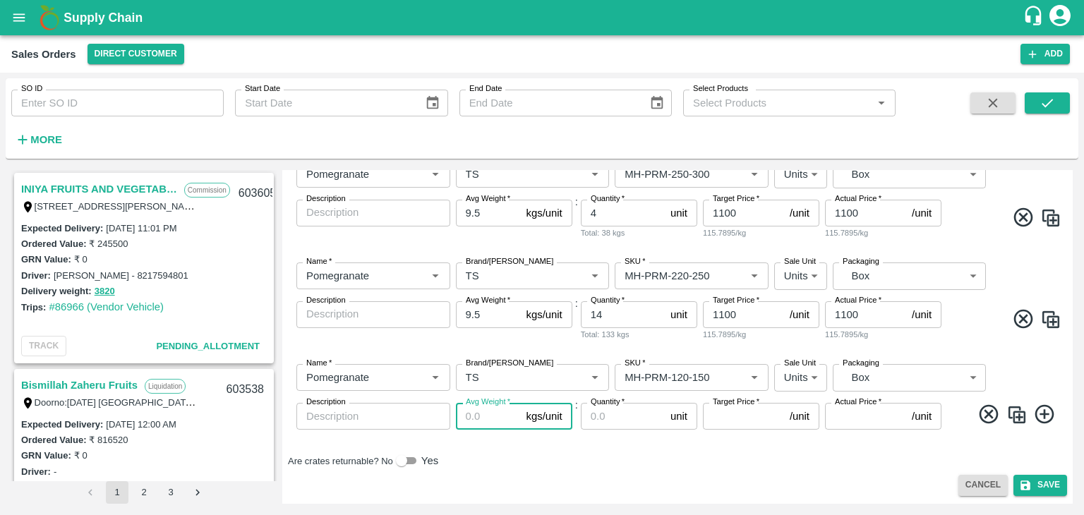
click at [474, 418] on input "Avg Weight   *" at bounding box center [488, 416] width 65 height 27
type input "9.5"
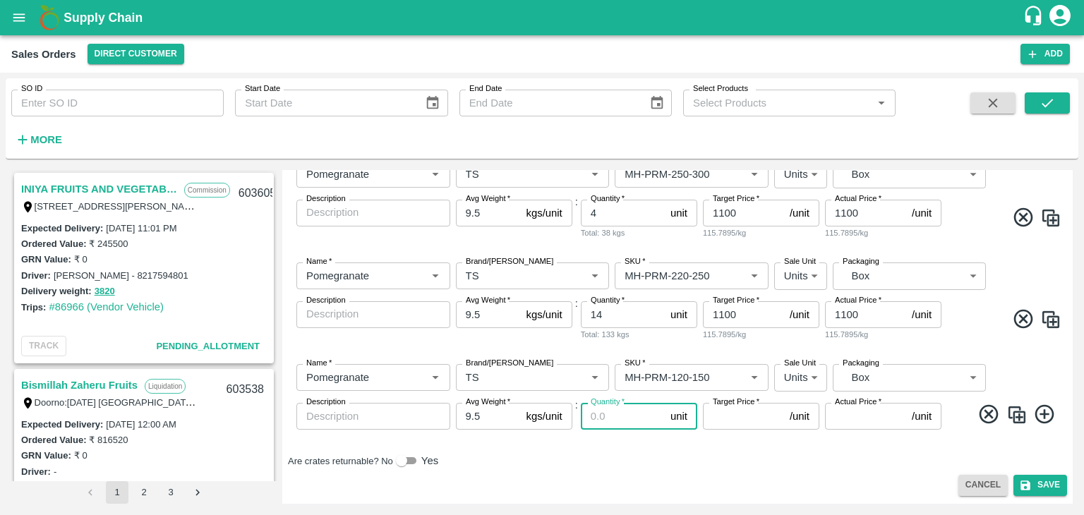
click at [608, 412] on input "Quantity   *" at bounding box center [623, 416] width 84 height 27
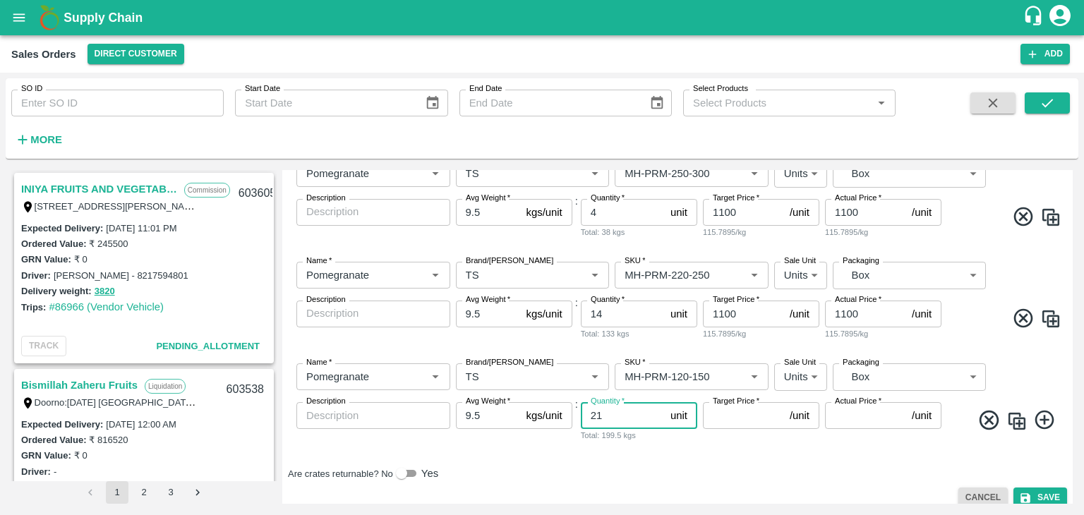
type input "21"
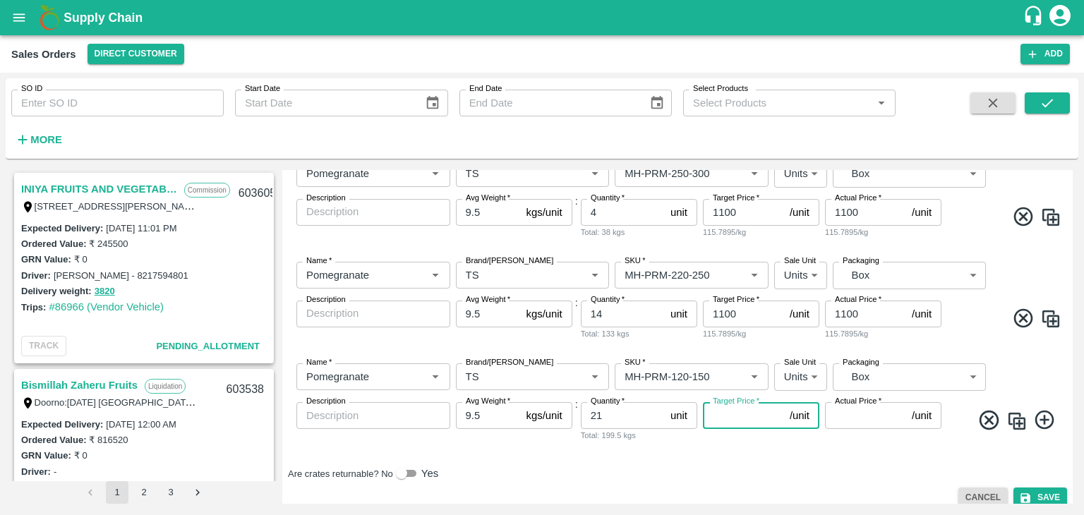
click at [730, 411] on input "Target Price   *" at bounding box center [743, 415] width 81 height 27
type input "800"
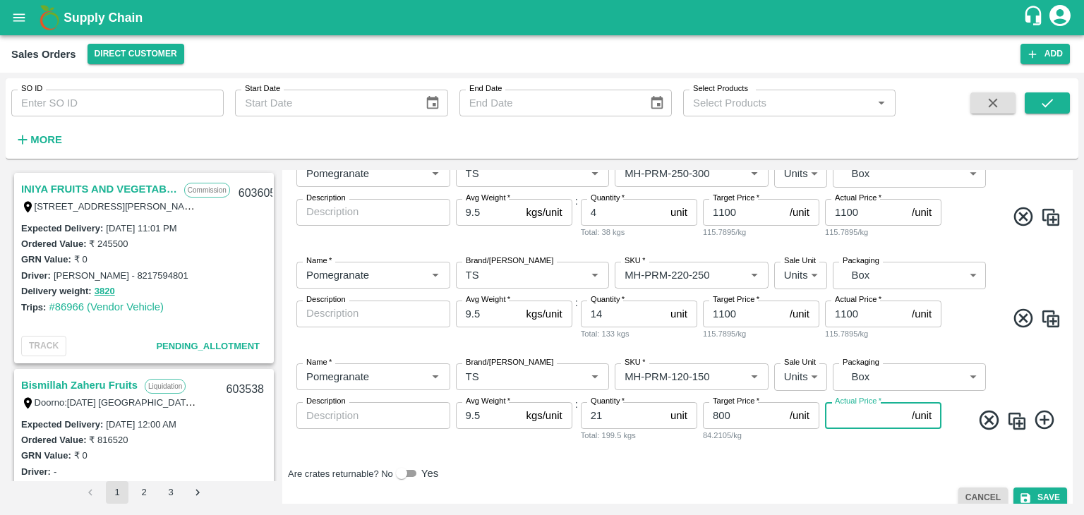
click at [841, 413] on input "Actual Price   *" at bounding box center [865, 415] width 81 height 27
type input "800"
click at [1044, 421] on icon at bounding box center [1044, 420] width 23 height 23
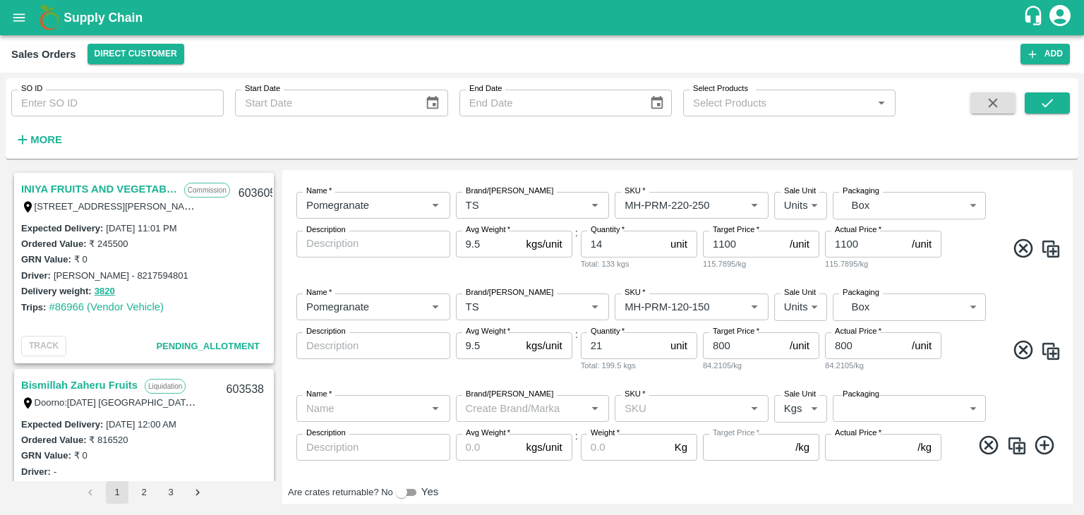
scroll to position [330, 0]
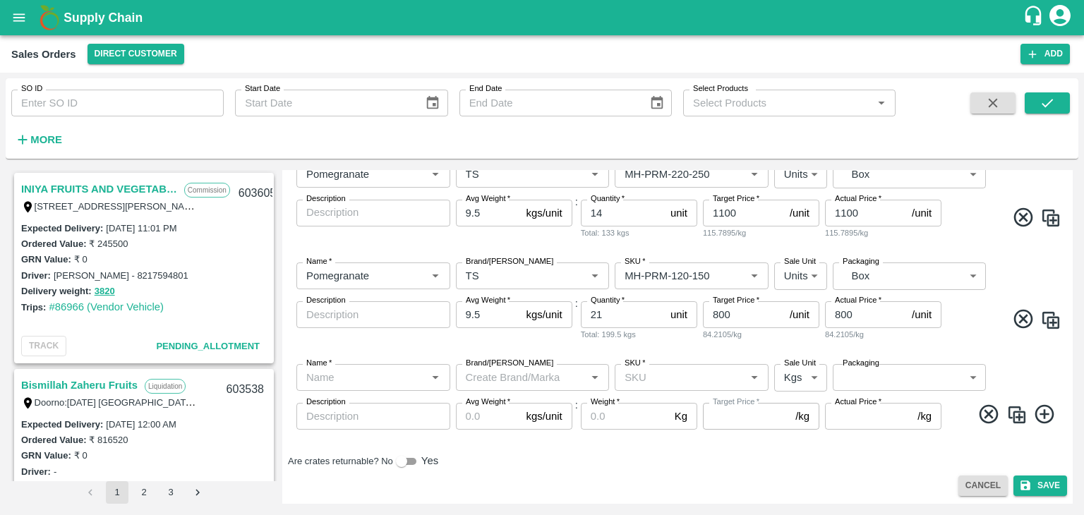
click at [365, 375] on input "Name   *" at bounding box center [362, 377] width 122 height 18
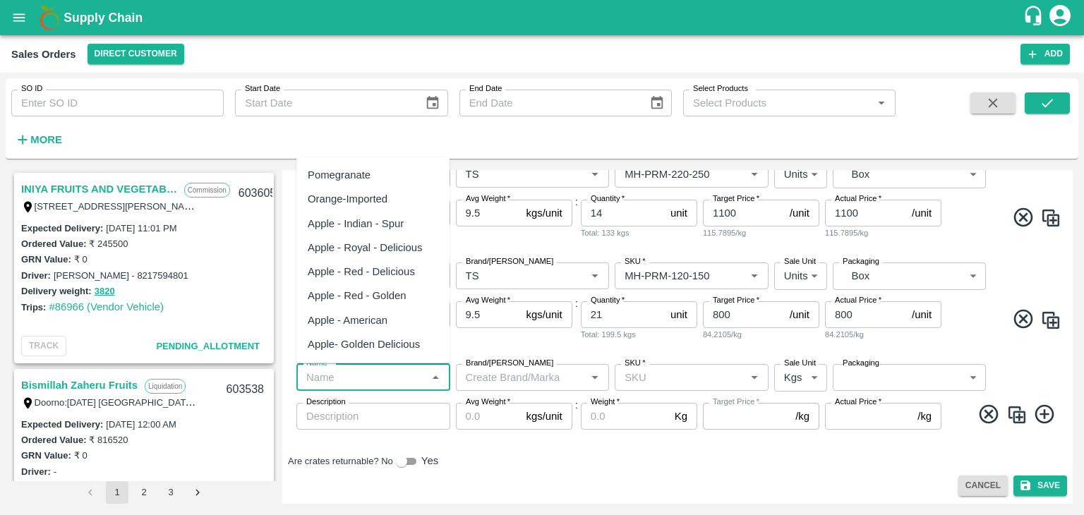
click at [349, 176] on div "Pomegranate" at bounding box center [339, 175] width 63 height 16
type input "Pomegranate"
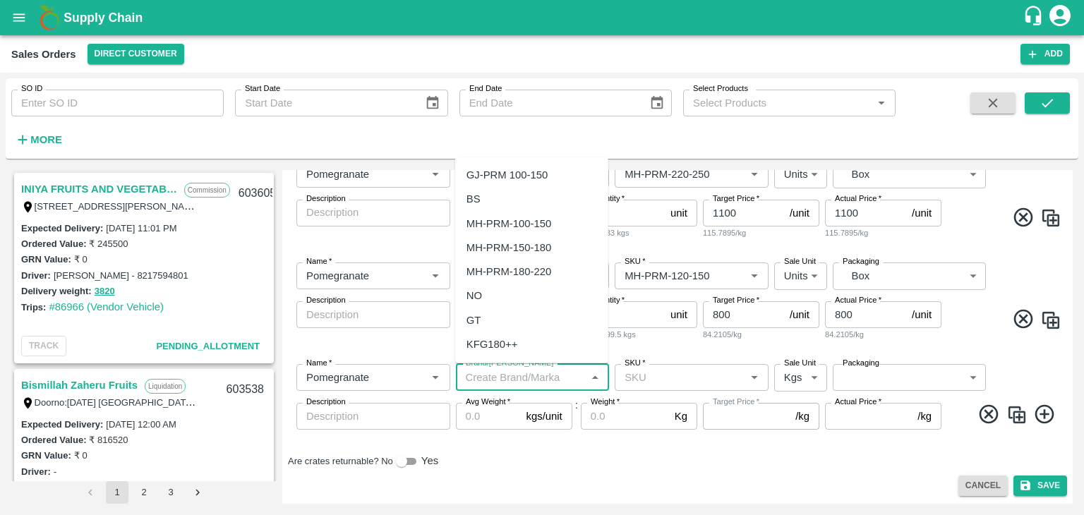
click at [478, 382] on input "Brand/[PERSON_NAME]" at bounding box center [521, 377] width 122 height 18
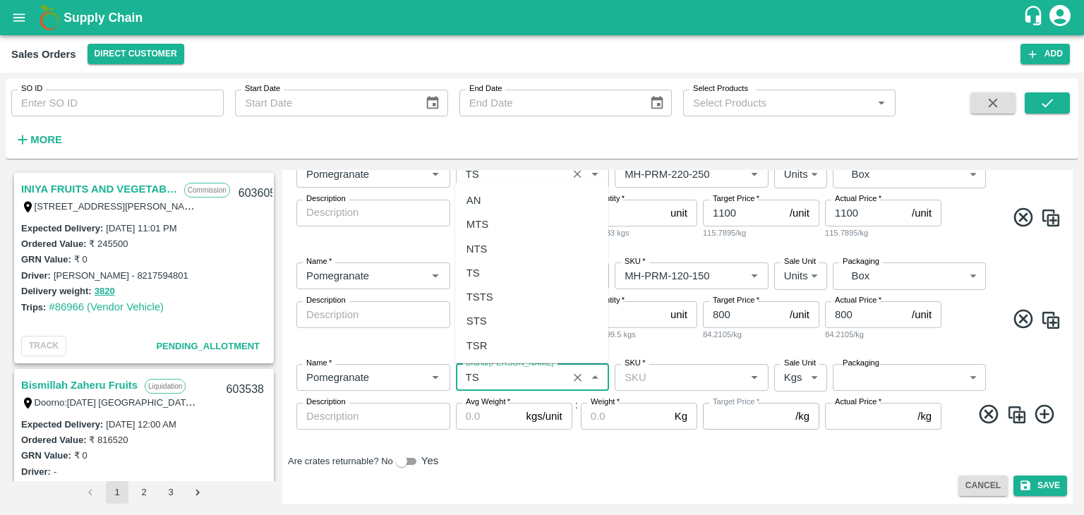
type input "TS"
click at [478, 181] on input "Brand/[PERSON_NAME]" at bounding box center [512, 174] width 104 height 18
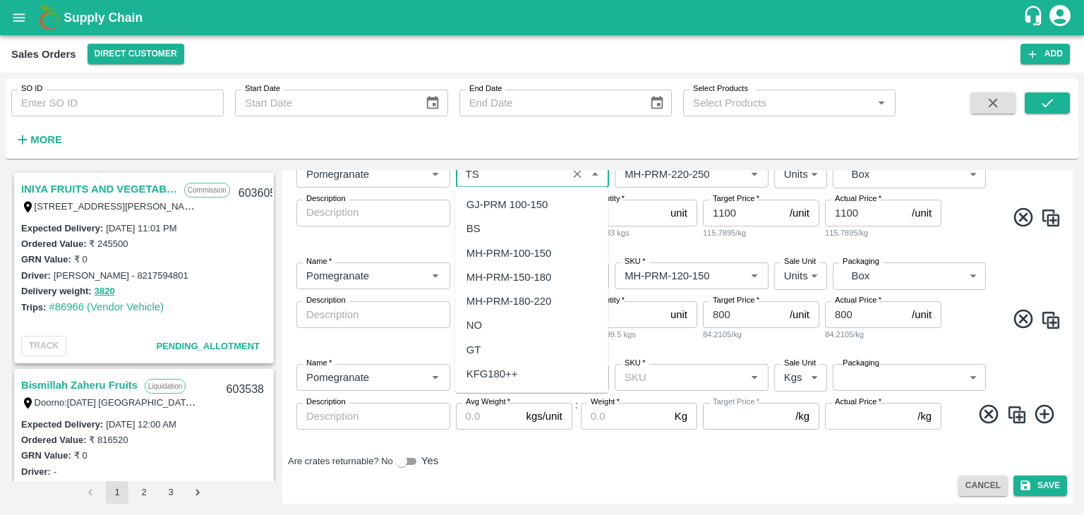
scroll to position [12680, 0]
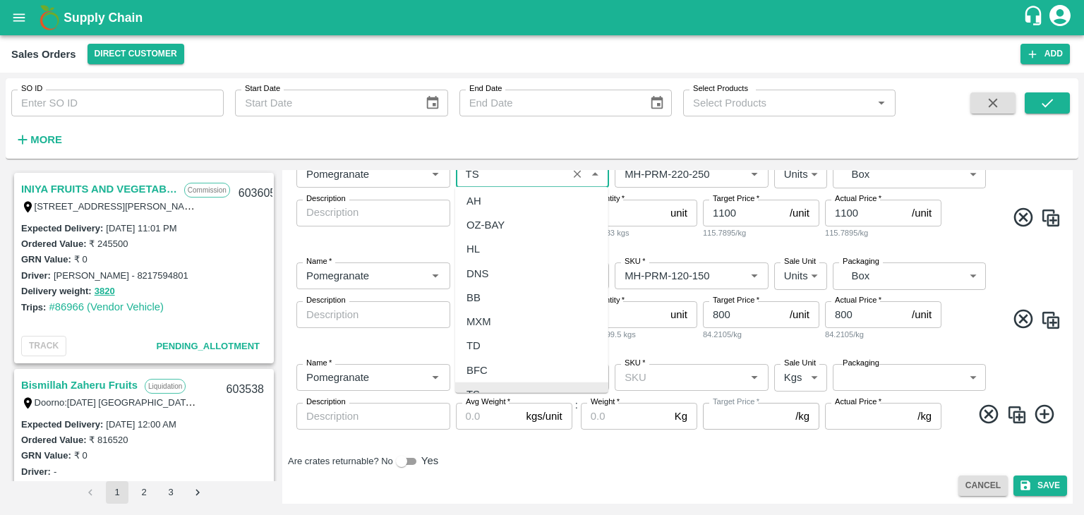
click at [477, 387] on div "TS" at bounding box center [472, 395] width 13 height 16
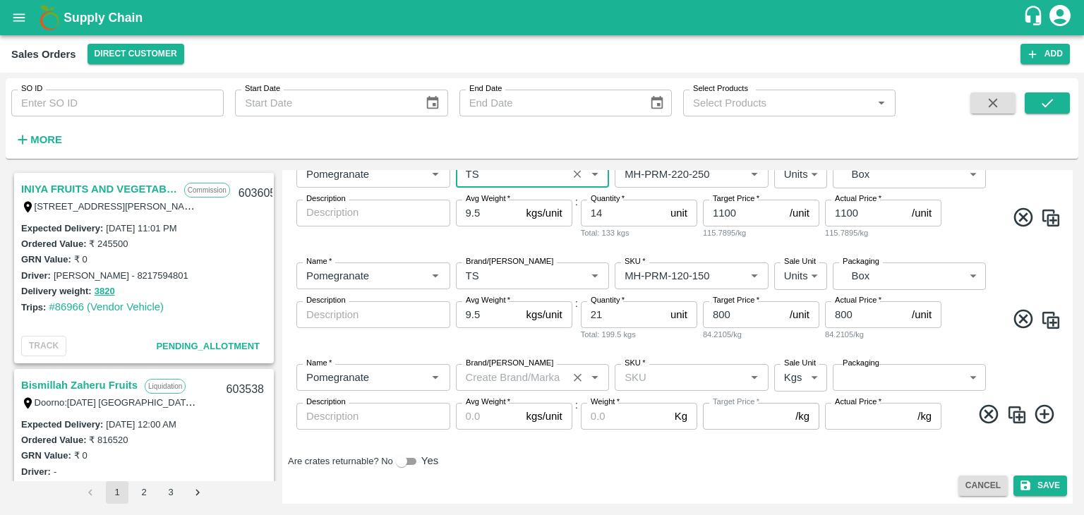
click at [484, 378] on input "Brand/[PERSON_NAME]" at bounding box center [512, 377] width 104 height 18
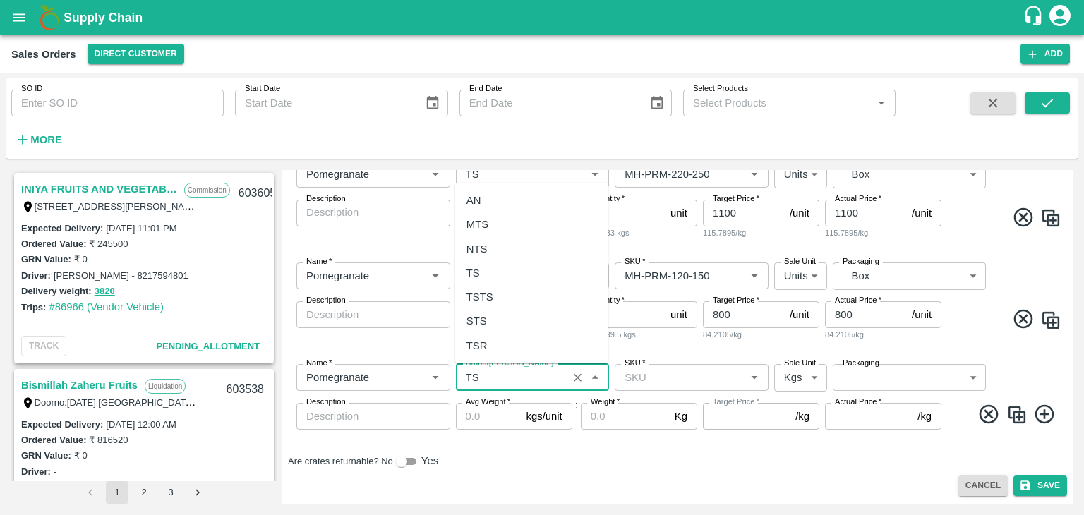
click at [476, 268] on div "TS" at bounding box center [472, 273] width 13 height 16
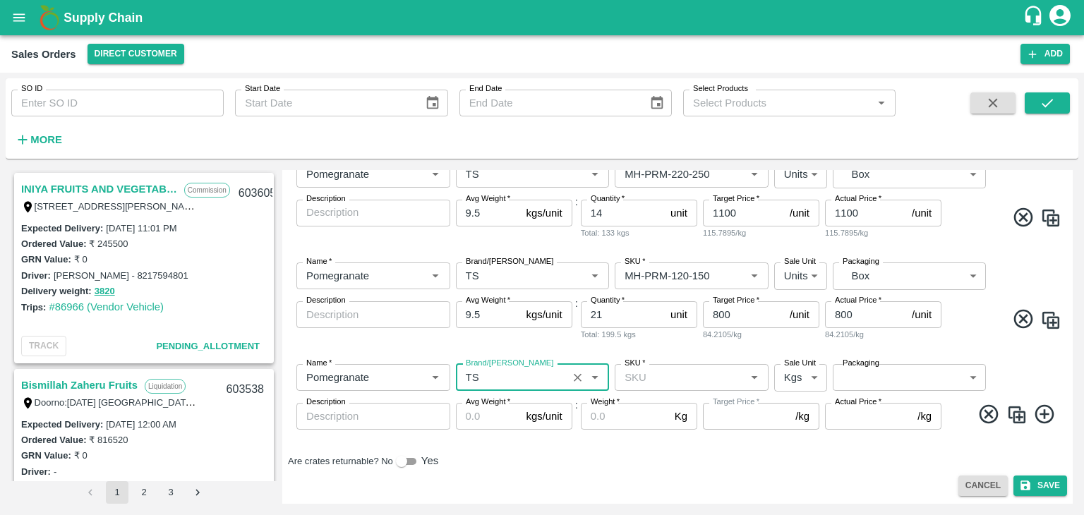
type input "TS"
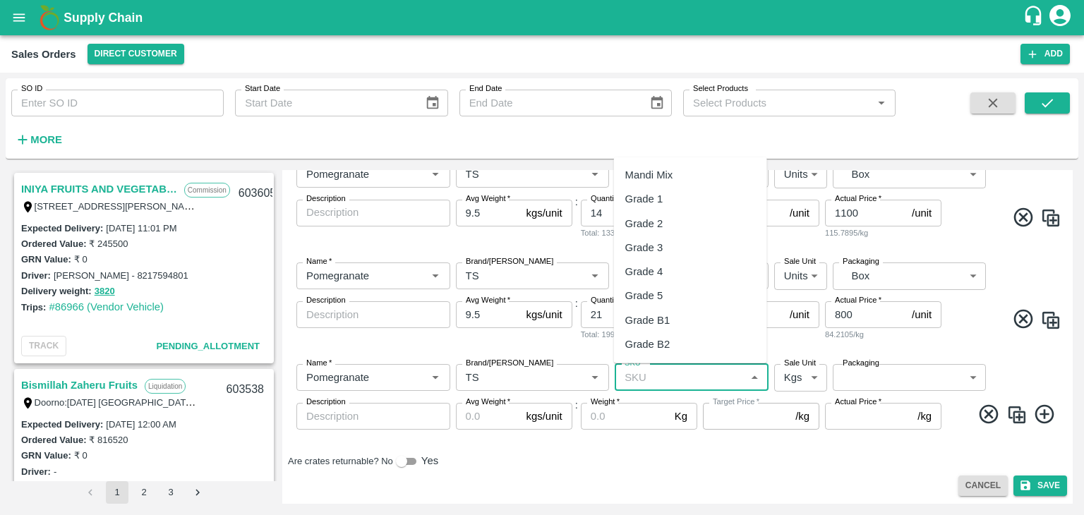
click at [649, 373] on input "SKU   *" at bounding box center [680, 377] width 122 height 18
click at [671, 203] on div "MH-PRM-100-120" at bounding box center [667, 199] width 85 height 16
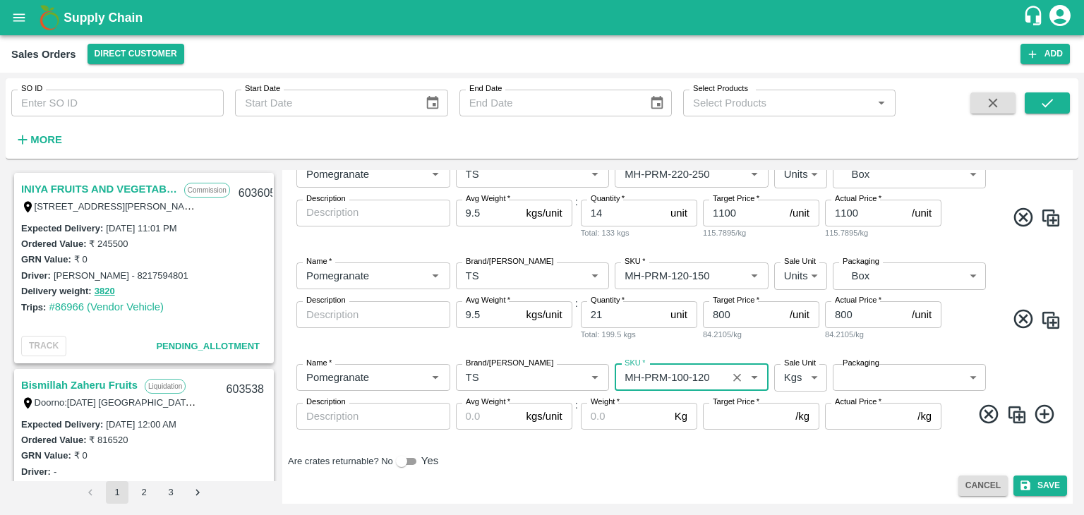
type input "MH-PRM-100-120"
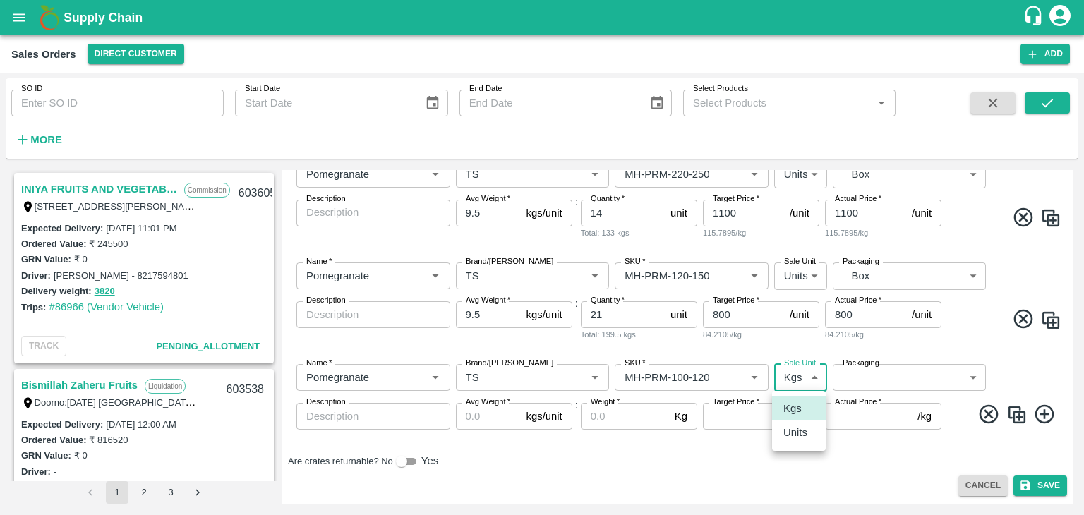
click at [805, 378] on body "Supply Chain Sales Orders Direct Customer Add SO ID SO ID Start Date Start Date…" at bounding box center [542, 257] width 1084 height 515
click at [795, 441] on li "Units" at bounding box center [799, 433] width 54 height 24
type input "2"
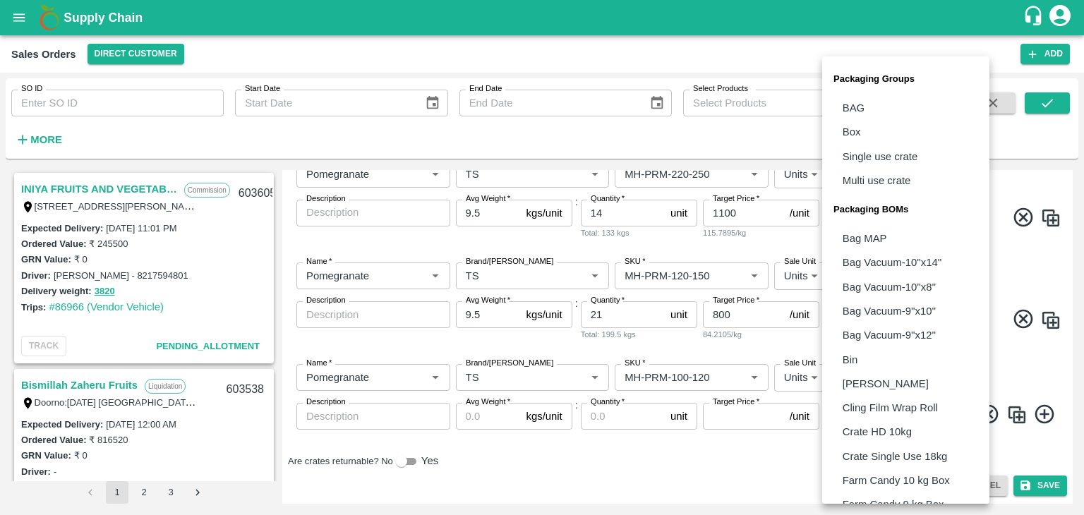
click at [881, 373] on body "Supply Chain Sales Orders Direct Customer Add SO ID SO ID Start Date Start Date…" at bounding box center [542, 257] width 1084 height 515
click at [861, 133] on li "Box" at bounding box center [905, 132] width 167 height 24
type input "GRP/1"
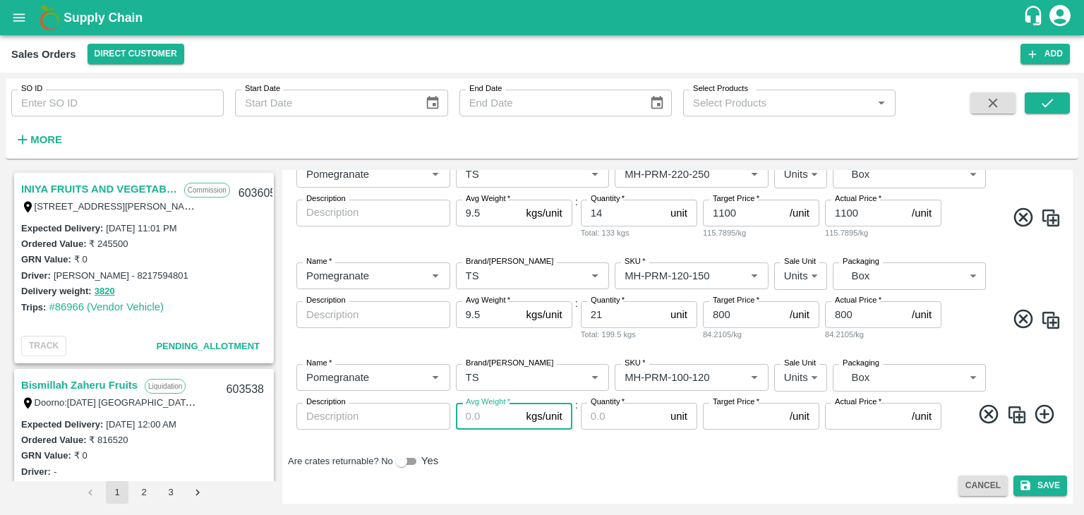
click at [474, 417] on input "Avg Weight   *" at bounding box center [488, 416] width 65 height 27
type input "9.5"
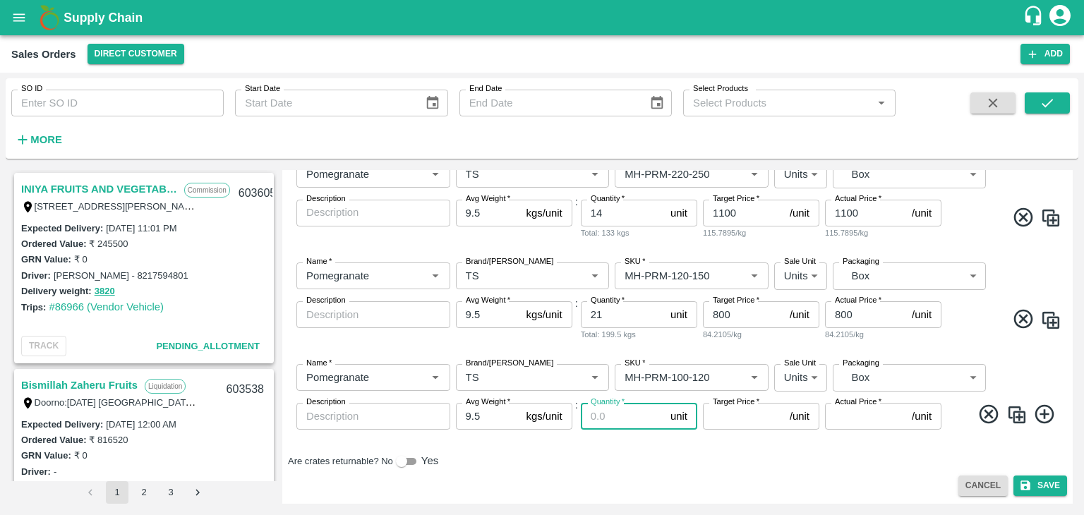
click at [594, 414] on input "Quantity   *" at bounding box center [623, 416] width 84 height 27
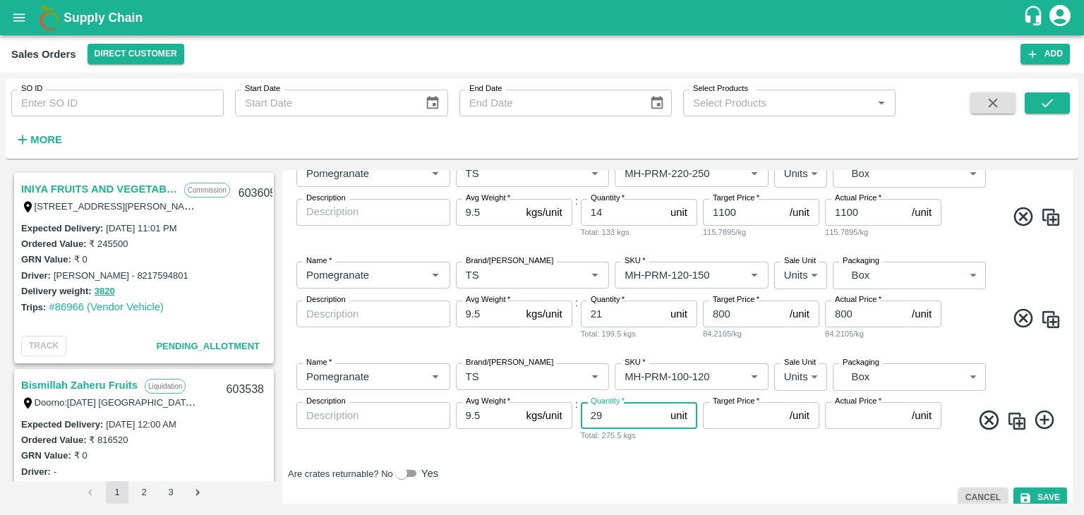
type input "29"
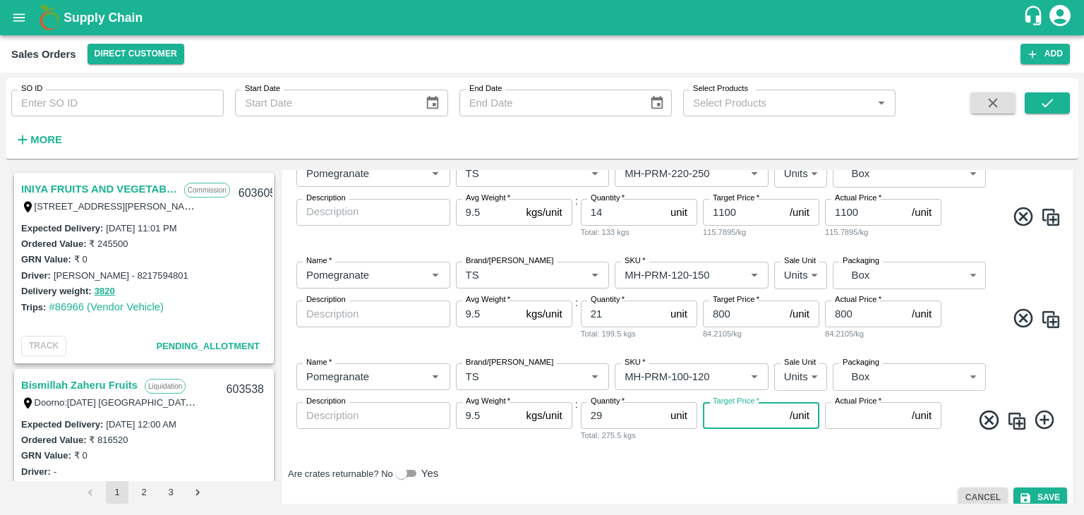
click at [716, 424] on input "Target Price   *" at bounding box center [743, 415] width 81 height 27
type input "700"
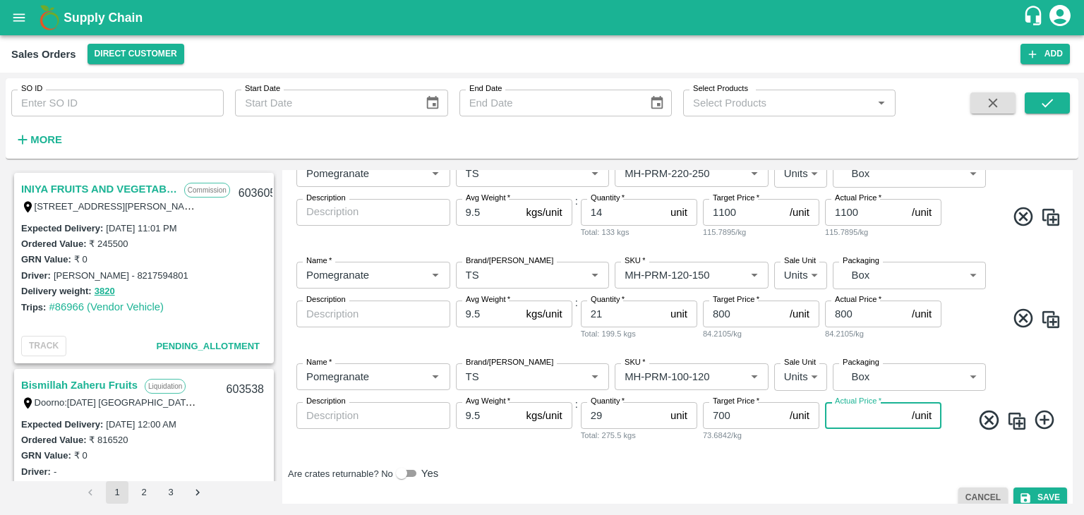
click at [838, 419] on input "Actual Price   *" at bounding box center [865, 415] width 81 height 27
type input "700"
click at [817, 447] on div "Name   * Name   * Brand/[PERSON_NAME]/[PERSON_NAME]   * SKU   * Sale Unit Units…" at bounding box center [677, 403] width 779 height 102
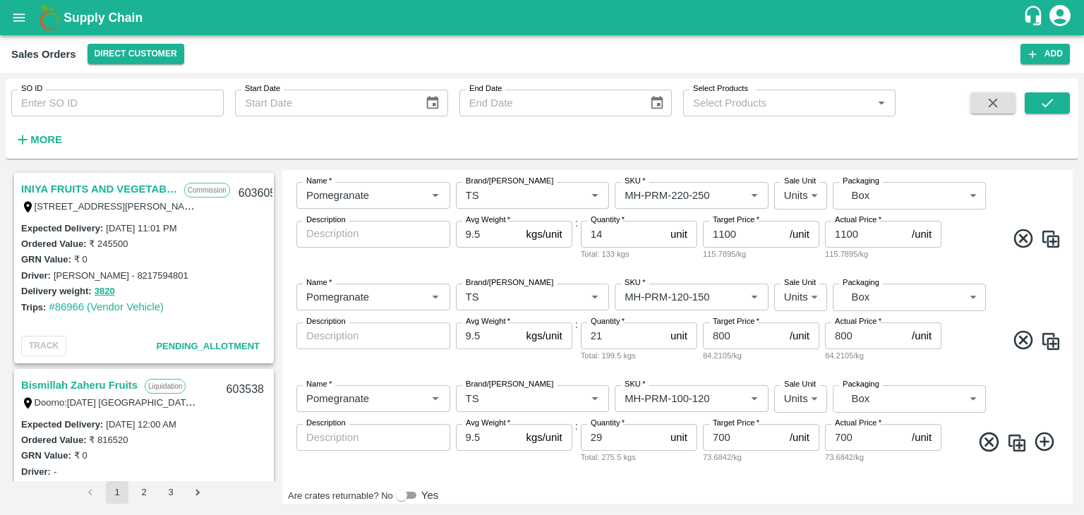
scroll to position [342, 0]
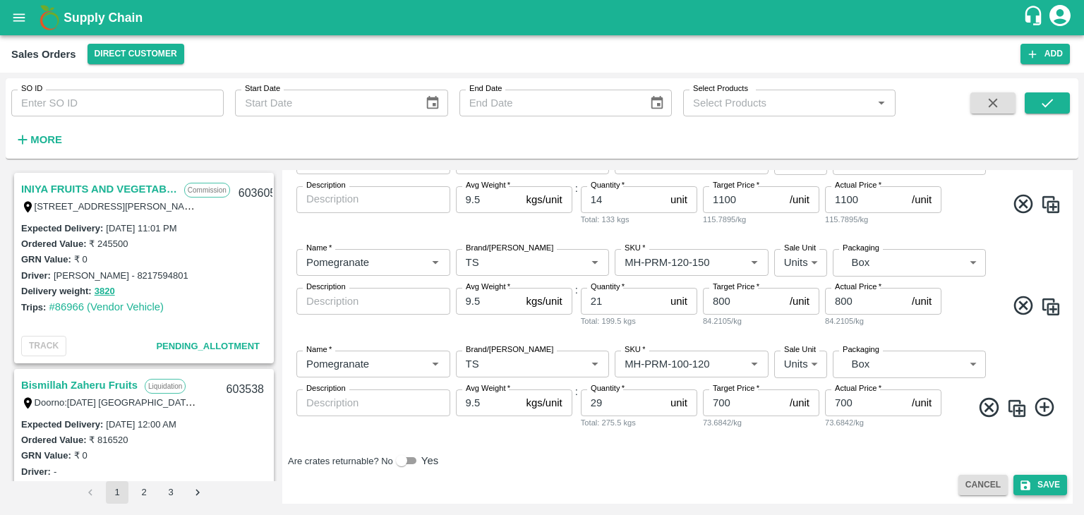
click at [1045, 482] on button "Save" at bounding box center [1040, 485] width 54 height 20
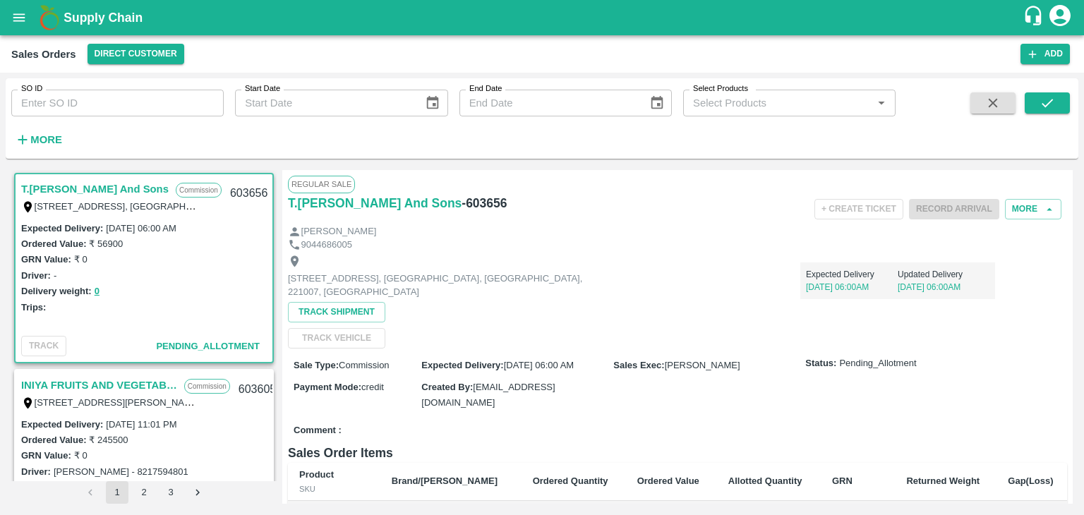
click at [1070, 257] on div "Regular Sale T.[PERSON_NAME] And Sons - 603656 + Create Ticket Record Arrival M…" at bounding box center [677, 337] width 790 height 334
drag, startPoint x: 499, startPoint y: 203, endPoint x: 457, endPoint y: 201, distance: 41.7
click at [457, 201] on div "T.[PERSON_NAME] And Sons - 603656" at bounding box center [418, 203] width 260 height 20
copy h6 "603656"
drag, startPoint x: 207, startPoint y: 227, endPoint x: 107, endPoint y: 228, distance: 100.2
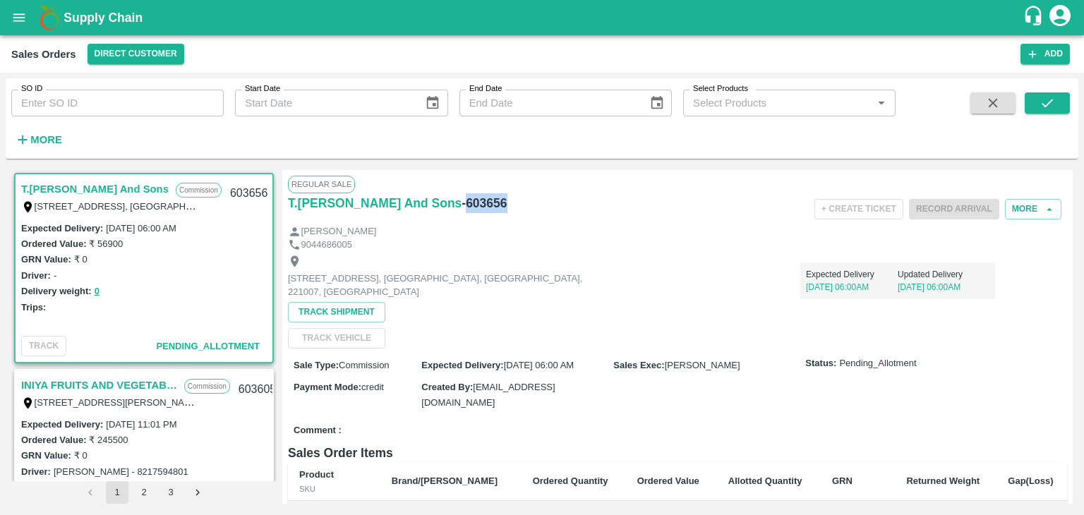
click at [107, 228] on div "Expected Delivery : [DATE] 06:00 AM" at bounding box center [144, 228] width 246 height 16
copy label "[DATE] 06:00 AM"
drag, startPoint x: 124, startPoint y: 246, endPoint x: 90, endPoint y: 245, distance: 33.9
click at [90, 245] on div "Ordered Value: ₹ 56900" at bounding box center [144, 244] width 246 height 16
copy label "₹ 56900"
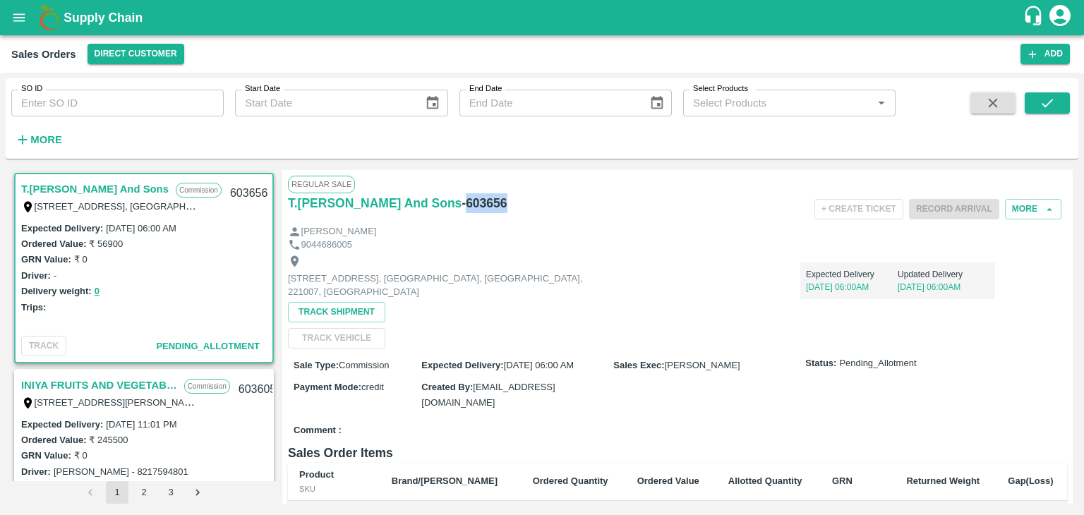
drag, startPoint x: 497, startPoint y: 204, endPoint x: 455, endPoint y: 200, distance: 41.9
click at [455, 200] on div "T.[PERSON_NAME] And Sons - 603656" at bounding box center [418, 203] width 260 height 20
copy h6 "603656"
click at [654, 263] on div "Expected Delivery [DATE] 06:00AM Updated Delivery [DATE] 06:00AM" at bounding box center [801, 275] width 390 height 48
